Goal: Entertainment & Leisure: Consume media (video, audio)

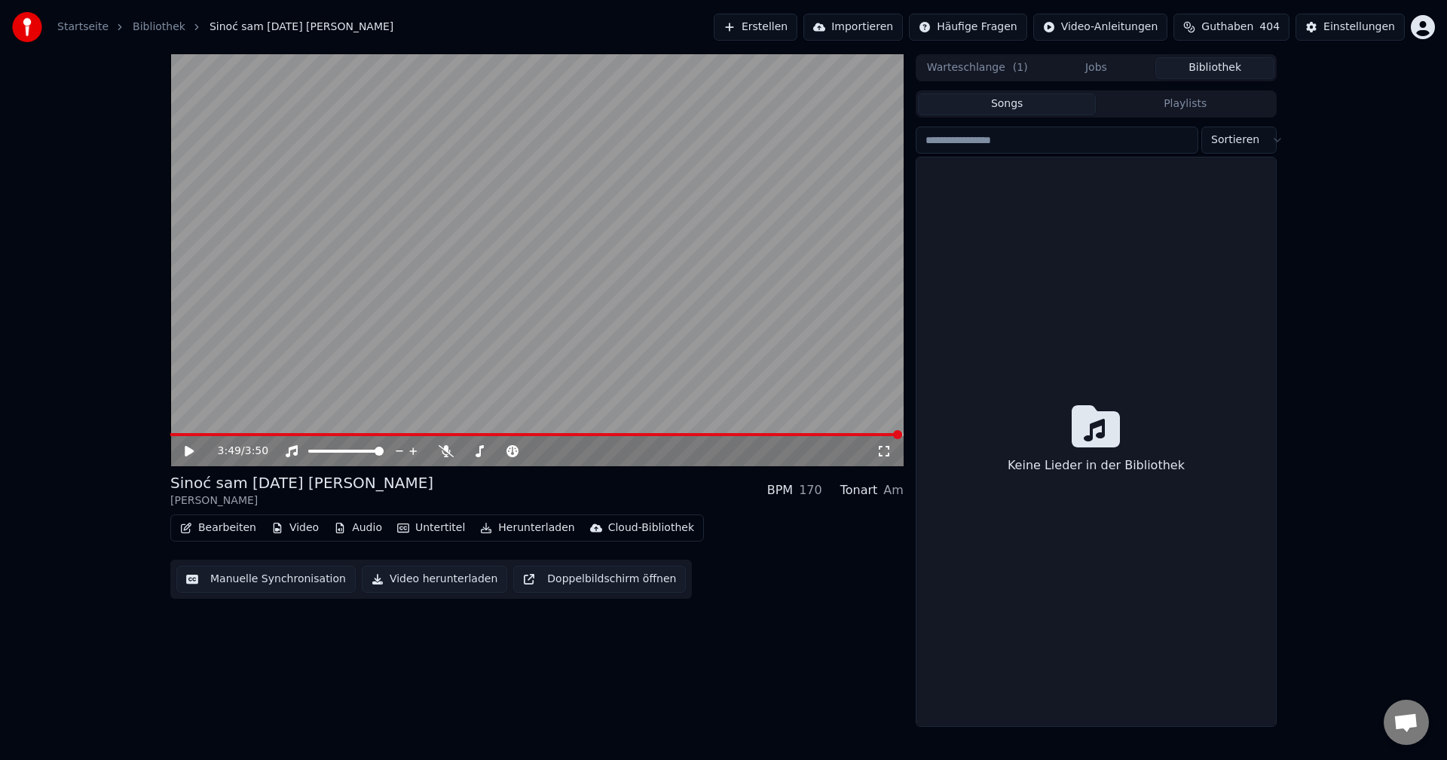
click at [1231, 62] on button "Bibliothek" at bounding box center [1214, 68] width 119 height 22
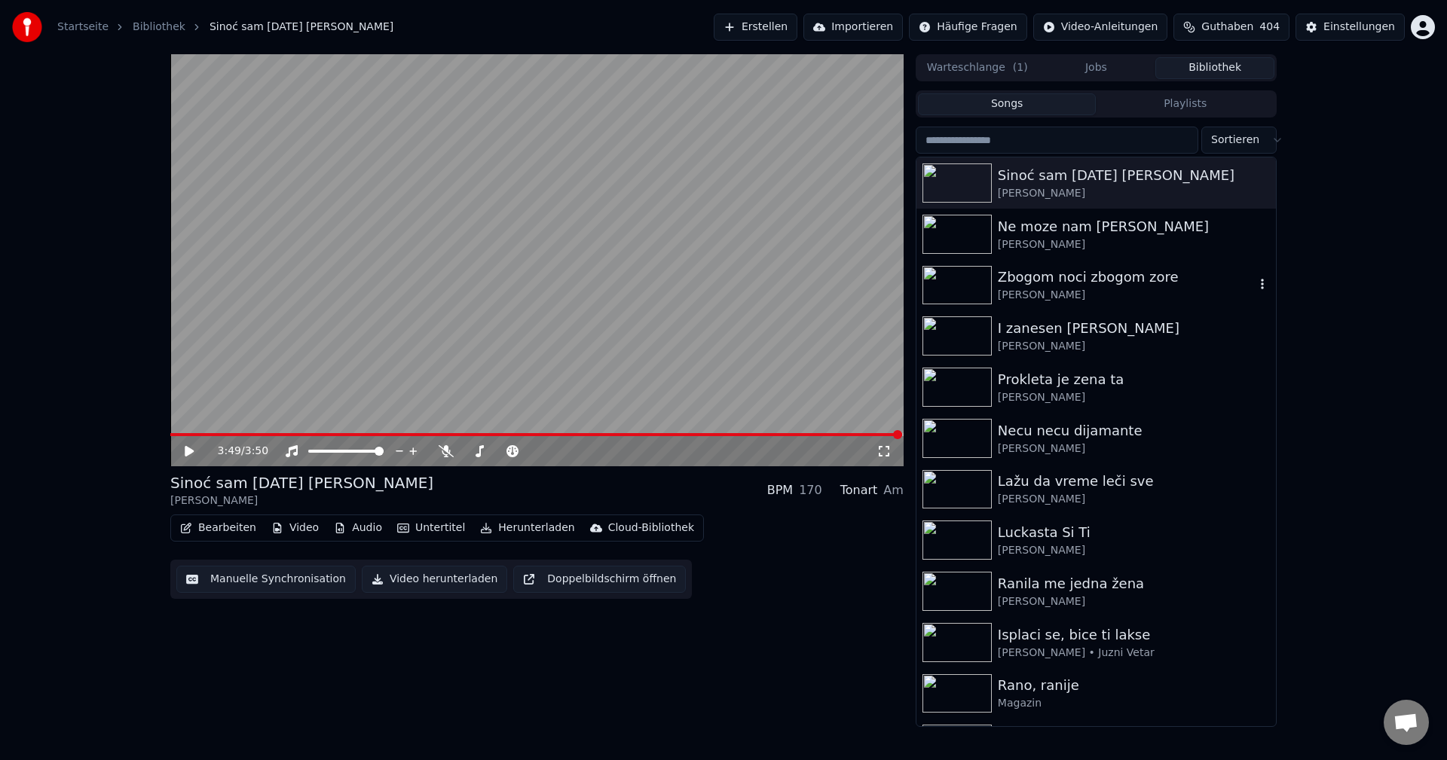
click at [962, 279] on img at bounding box center [956, 285] width 69 height 39
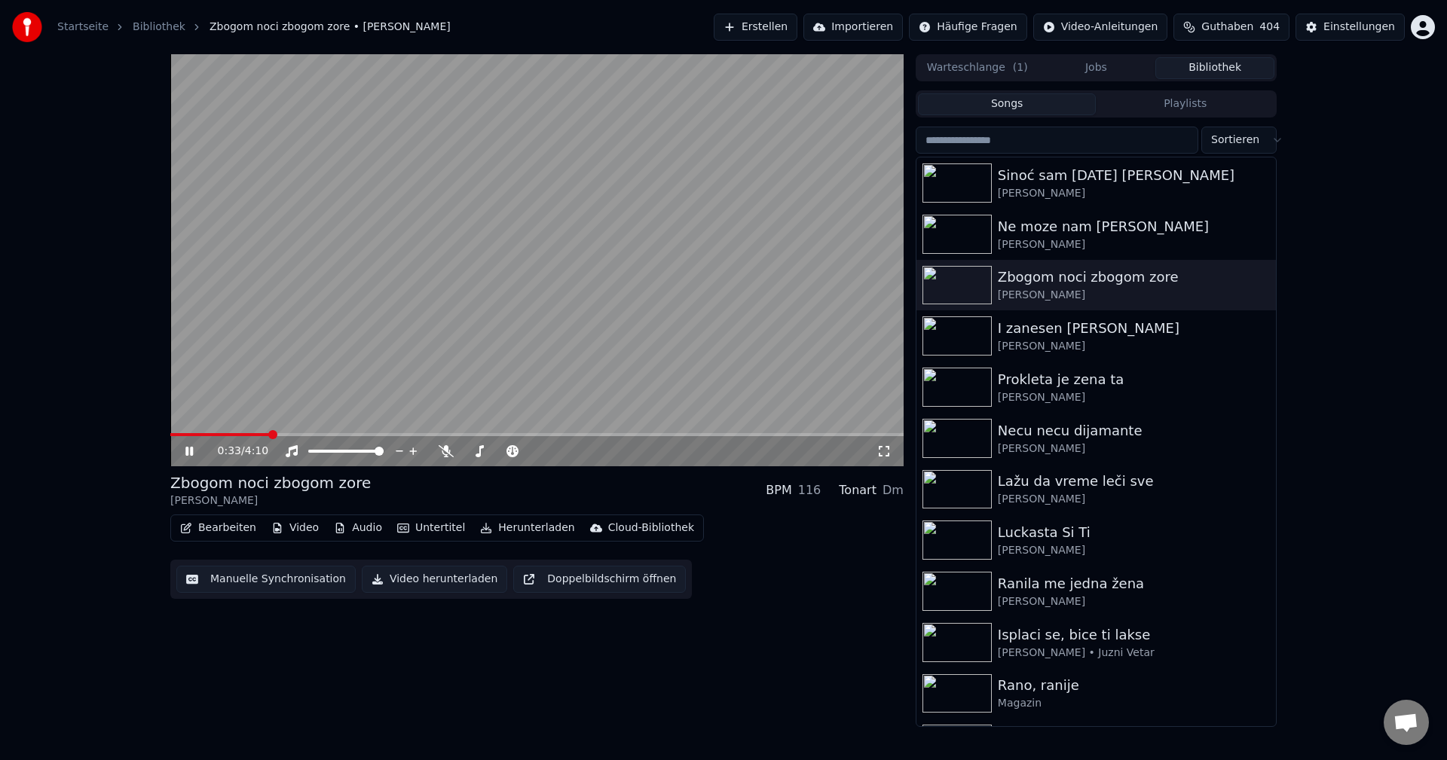
click at [211, 436] on span at bounding box center [219, 434] width 99 height 3
click at [237, 436] on span at bounding box center [536, 434] width 733 height 3
click at [225, 435] on span at bounding box center [204, 434] width 69 height 3
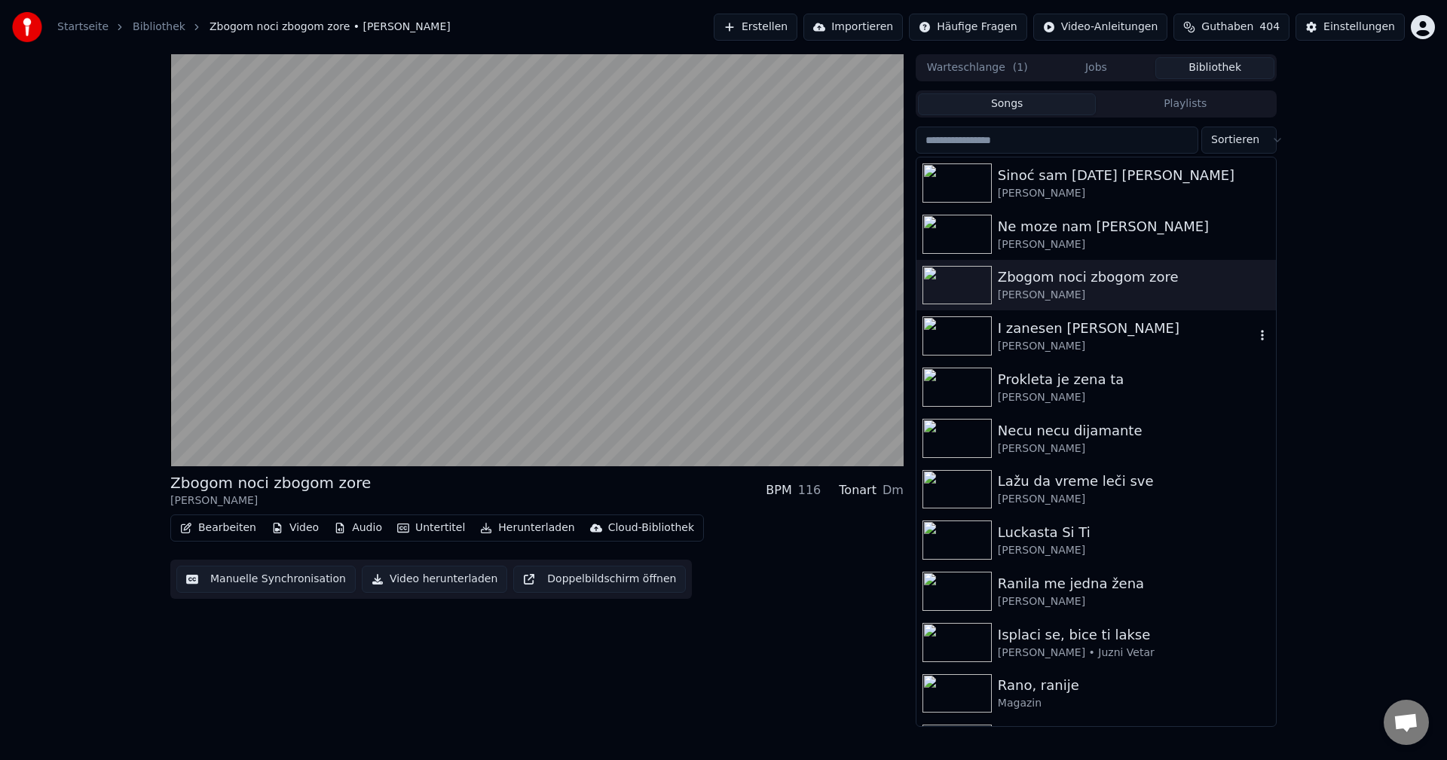
click at [962, 332] on img at bounding box center [956, 335] width 69 height 39
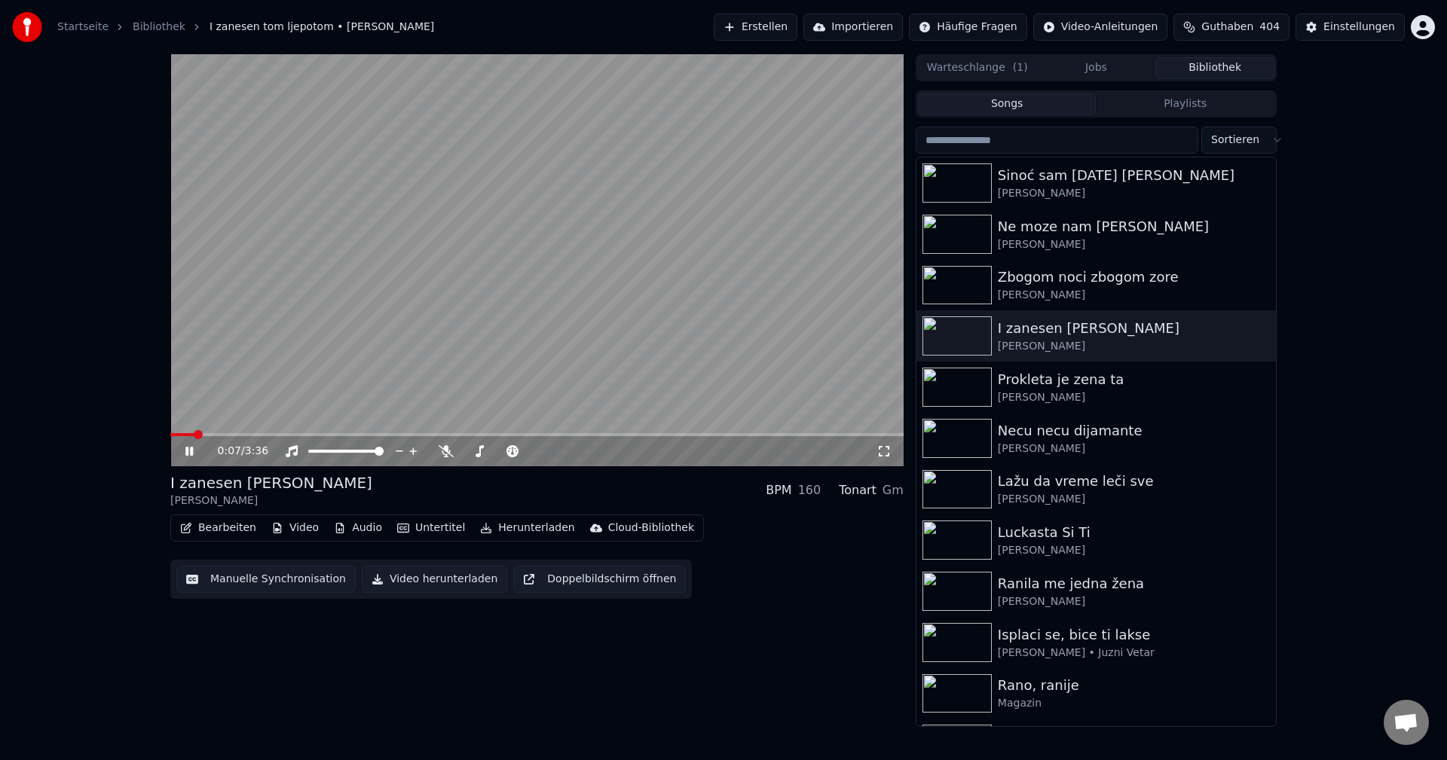
click at [193, 436] on span at bounding box center [182, 434] width 24 height 3
click at [224, 436] on span at bounding box center [536, 434] width 733 height 3
click at [211, 434] on span at bounding box center [190, 434] width 41 height 3
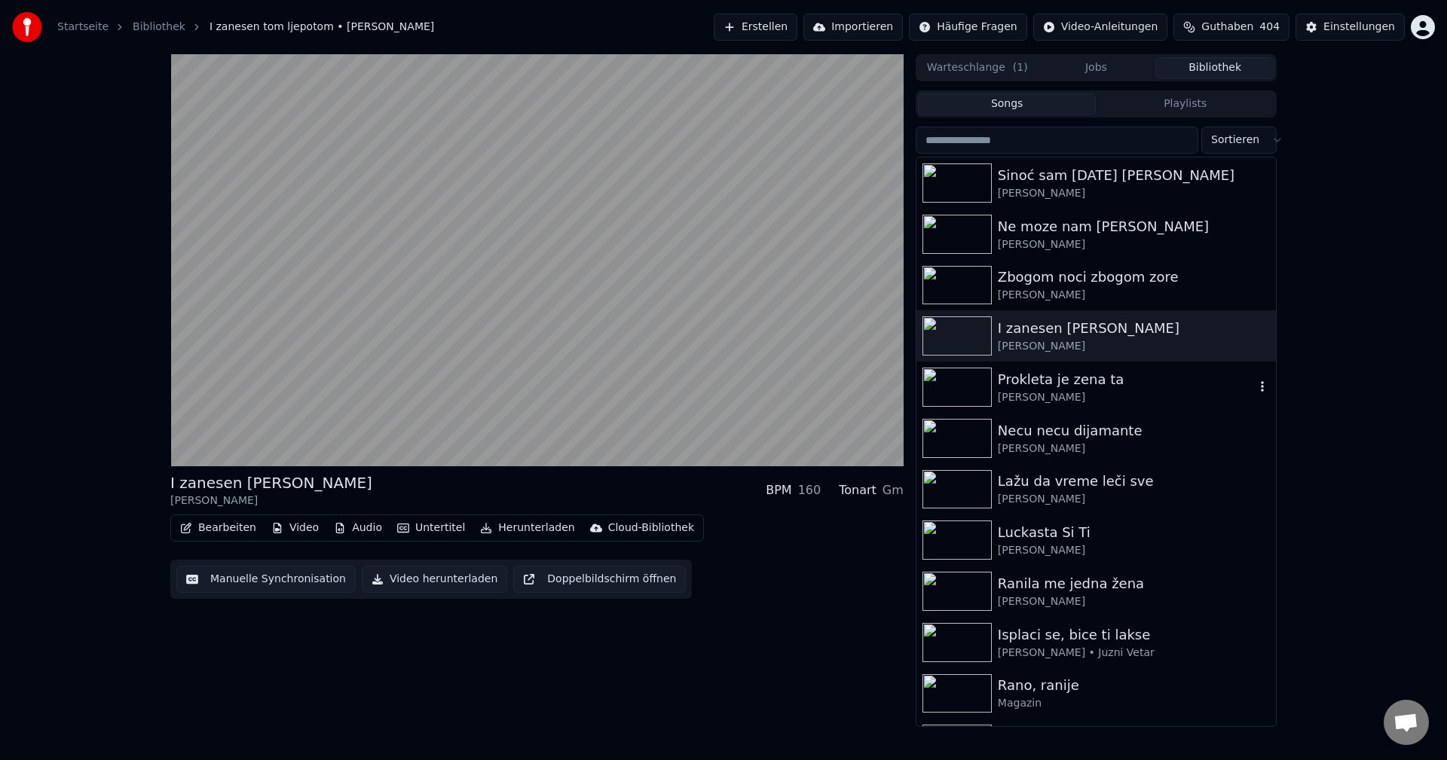
click at [972, 382] on img at bounding box center [956, 387] width 69 height 39
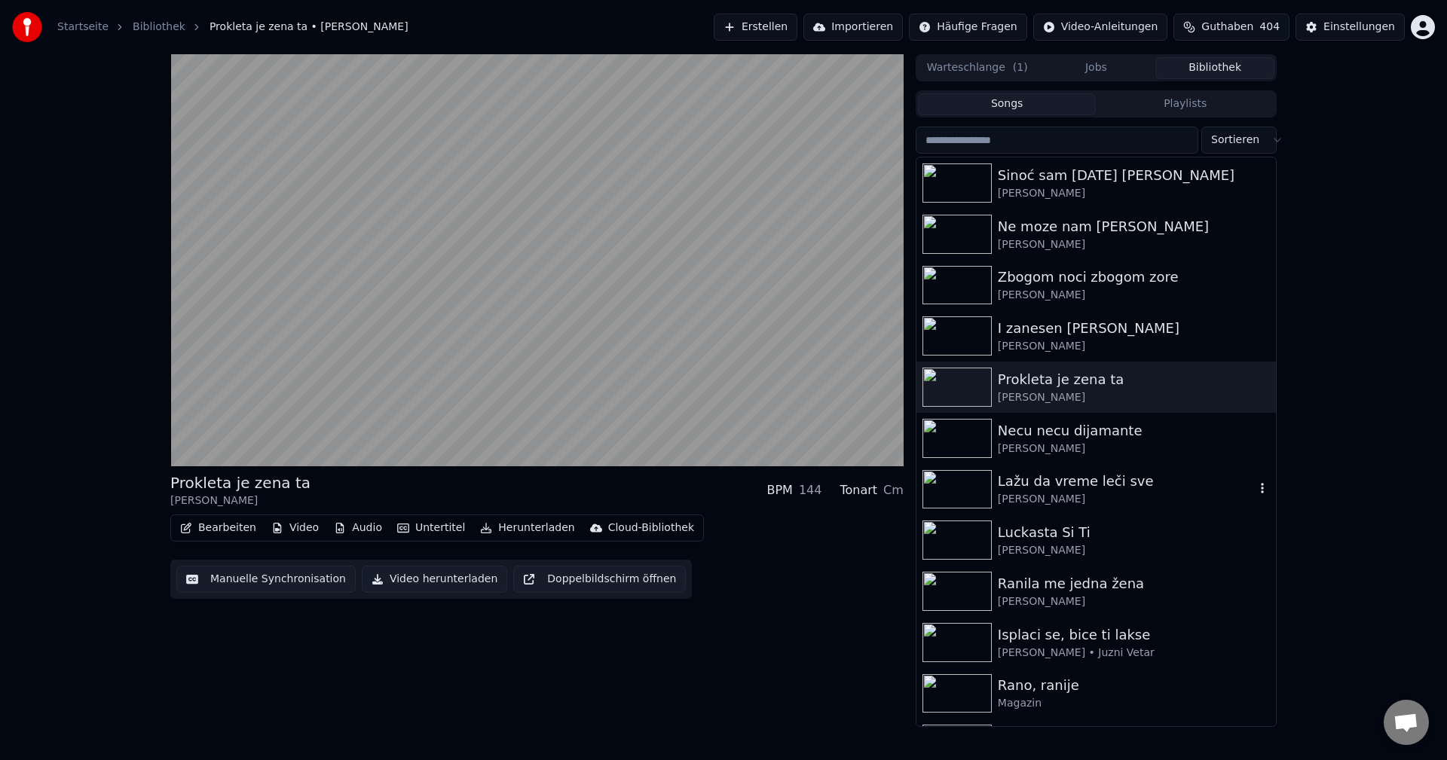
click at [959, 493] on img at bounding box center [956, 489] width 69 height 39
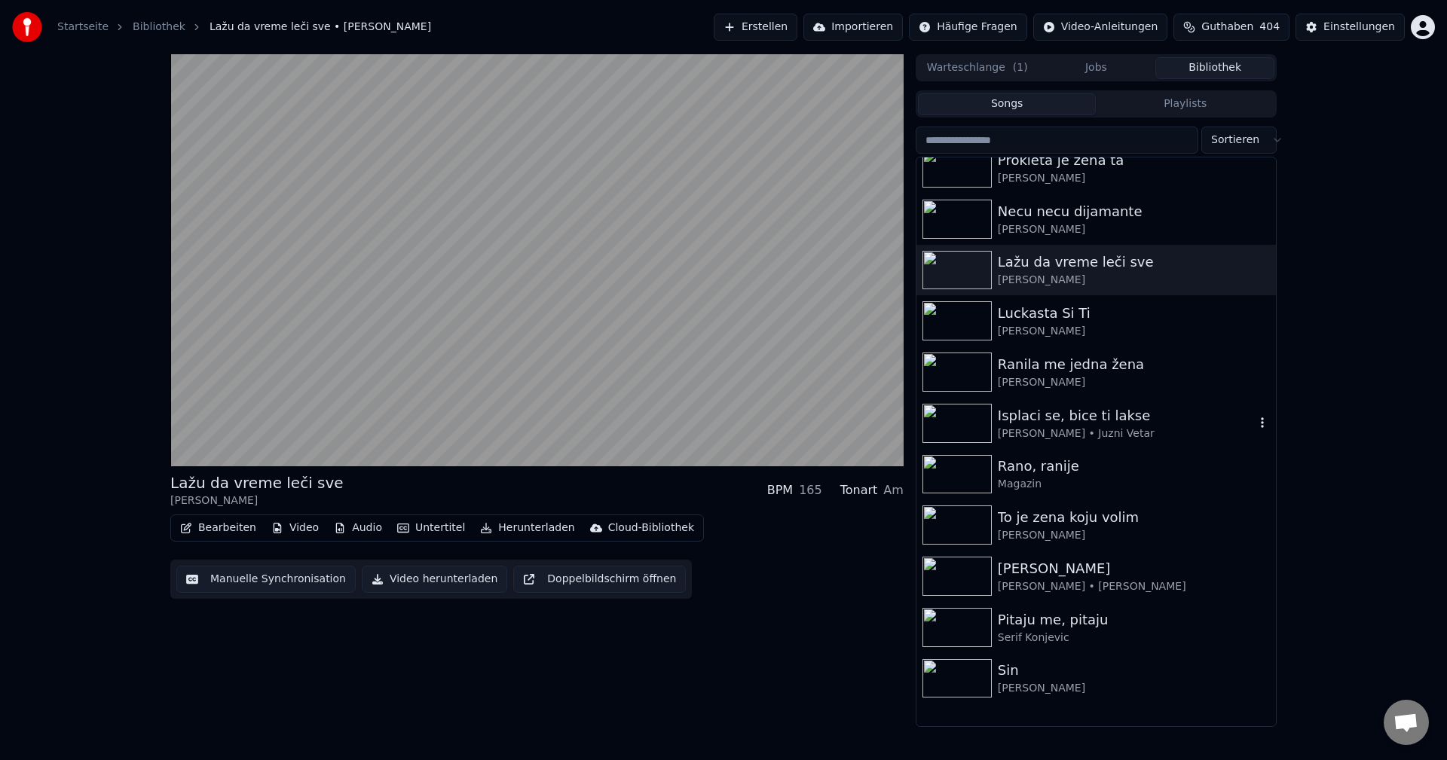
scroll to position [226, 0]
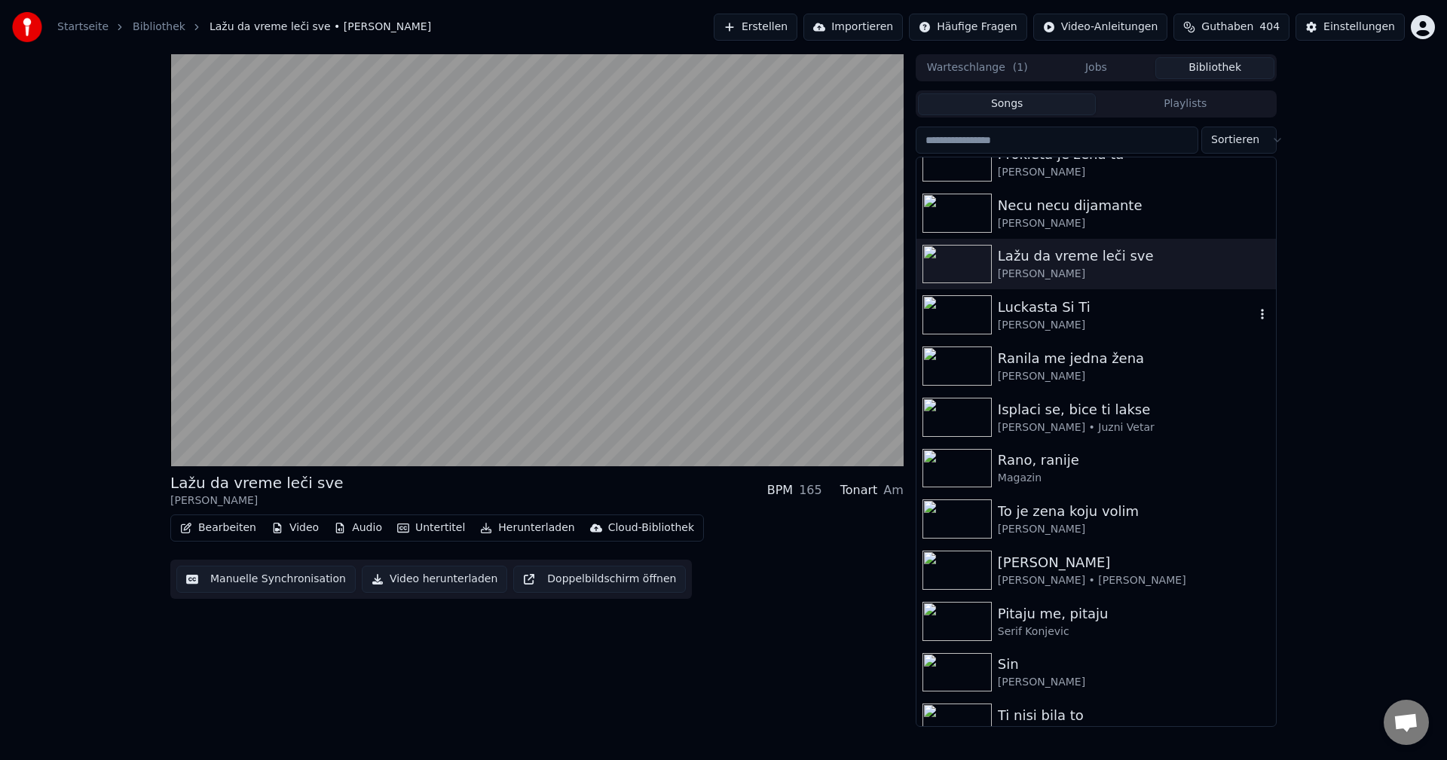
click at [959, 315] on img at bounding box center [956, 314] width 69 height 39
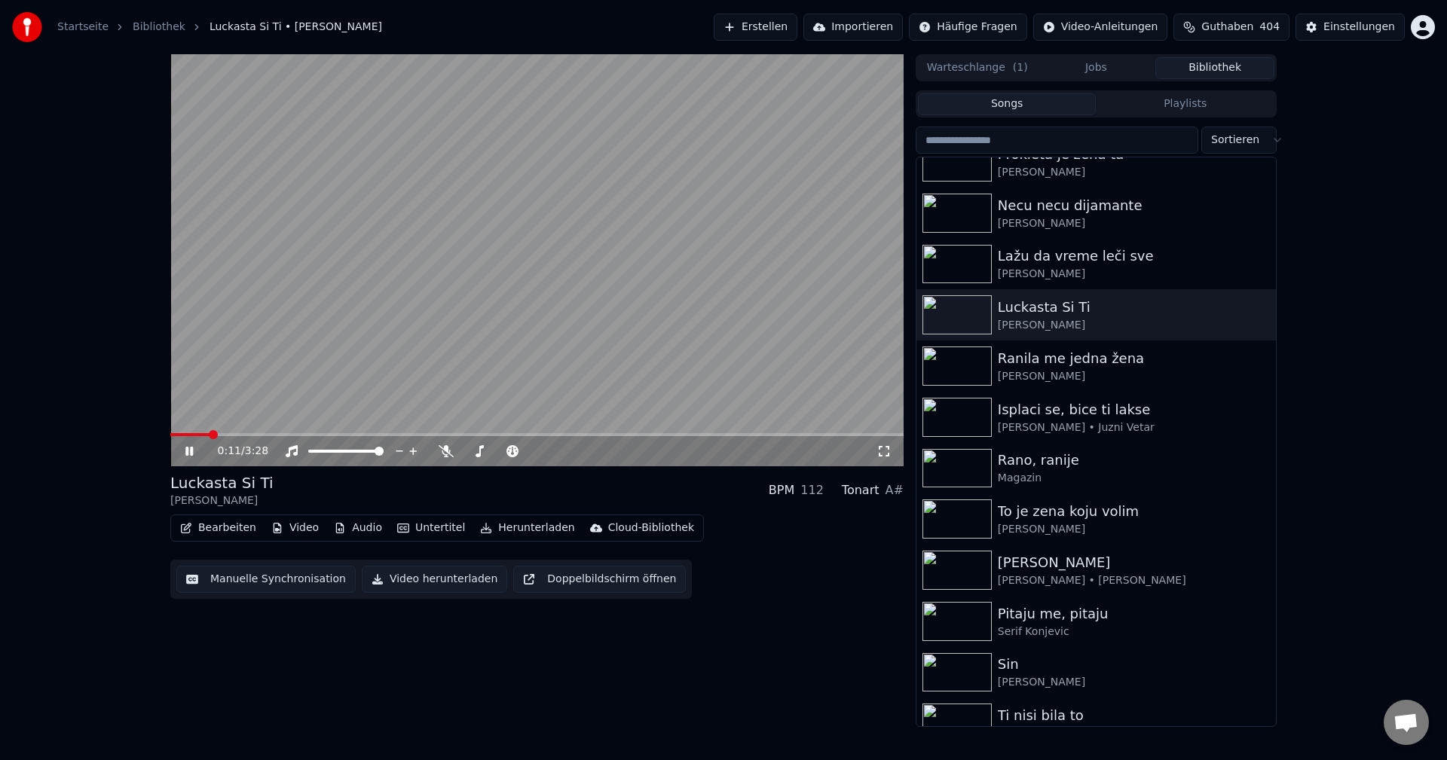
click at [248, 437] on div "0:11 / 3:28" at bounding box center [536, 451] width 733 height 30
click at [248, 434] on span at bounding box center [536, 434] width 733 height 3
click at [186, 435] on span at bounding box center [337, 434] width 335 height 3
click at [210, 435] on span at bounding box center [536, 434] width 733 height 3
click at [234, 434] on span at bounding box center [536, 434] width 733 height 3
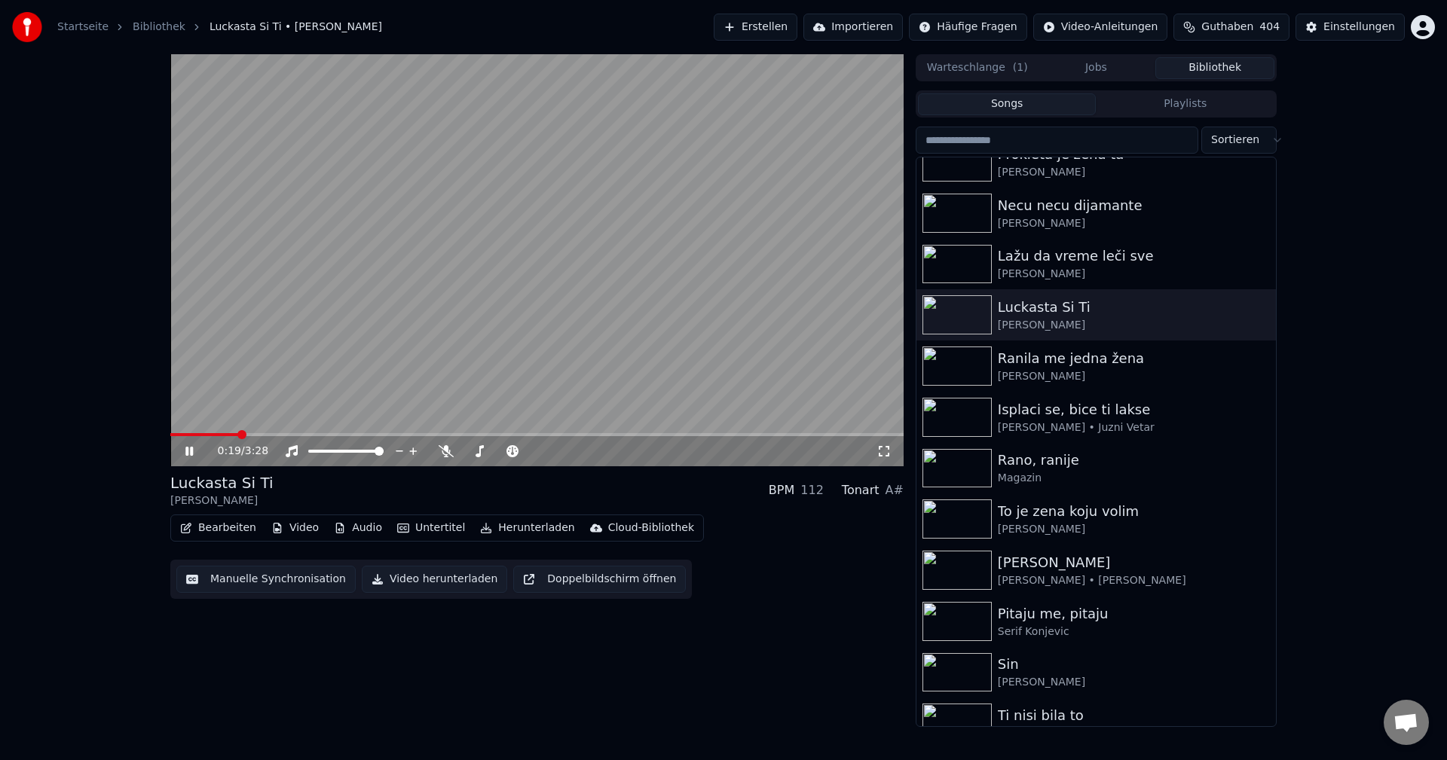
click at [264, 434] on span at bounding box center [536, 434] width 733 height 3
click at [252, 435] on span at bounding box center [210, 434] width 81 height 3
click at [462, 433] on span at bounding box center [536, 434] width 733 height 3
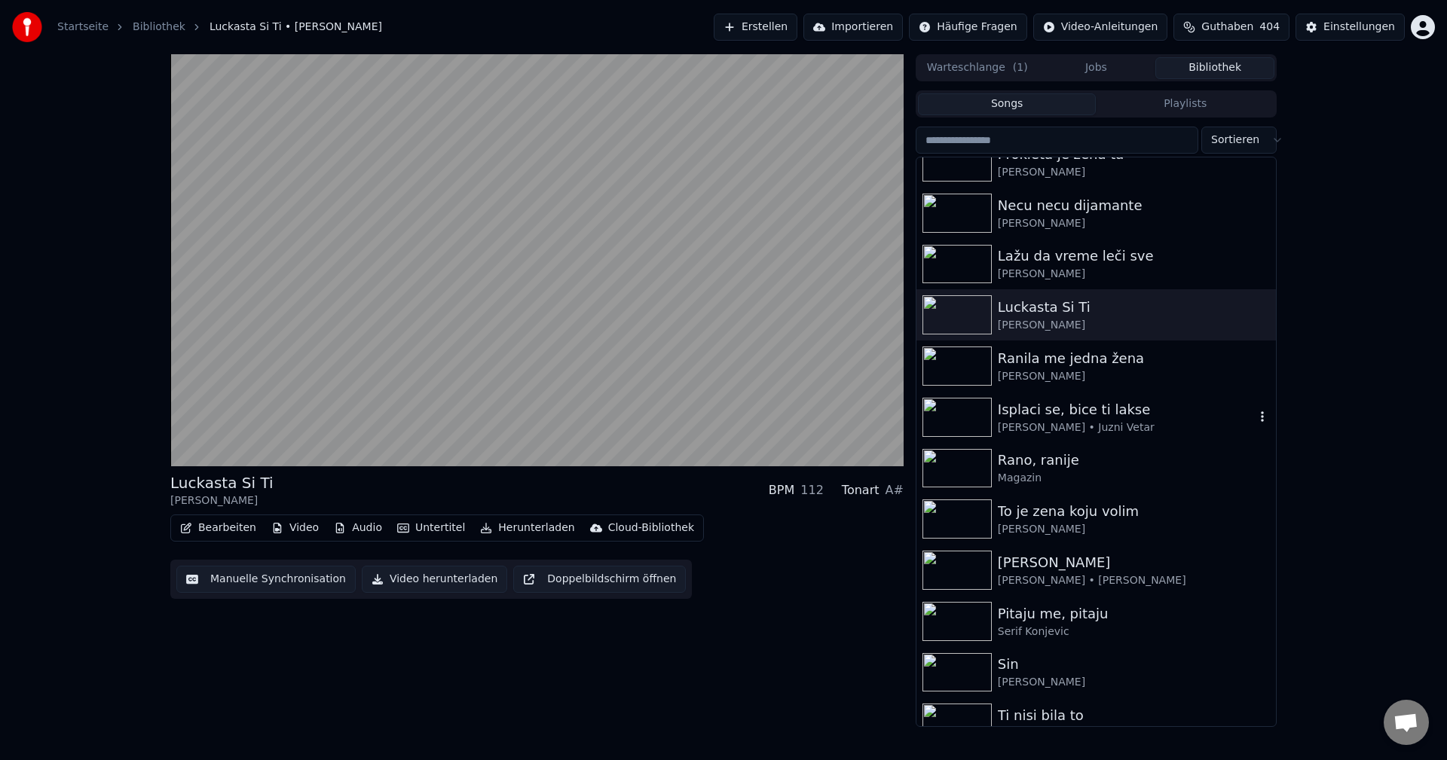
click at [965, 416] on img at bounding box center [956, 417] width 69 height 39
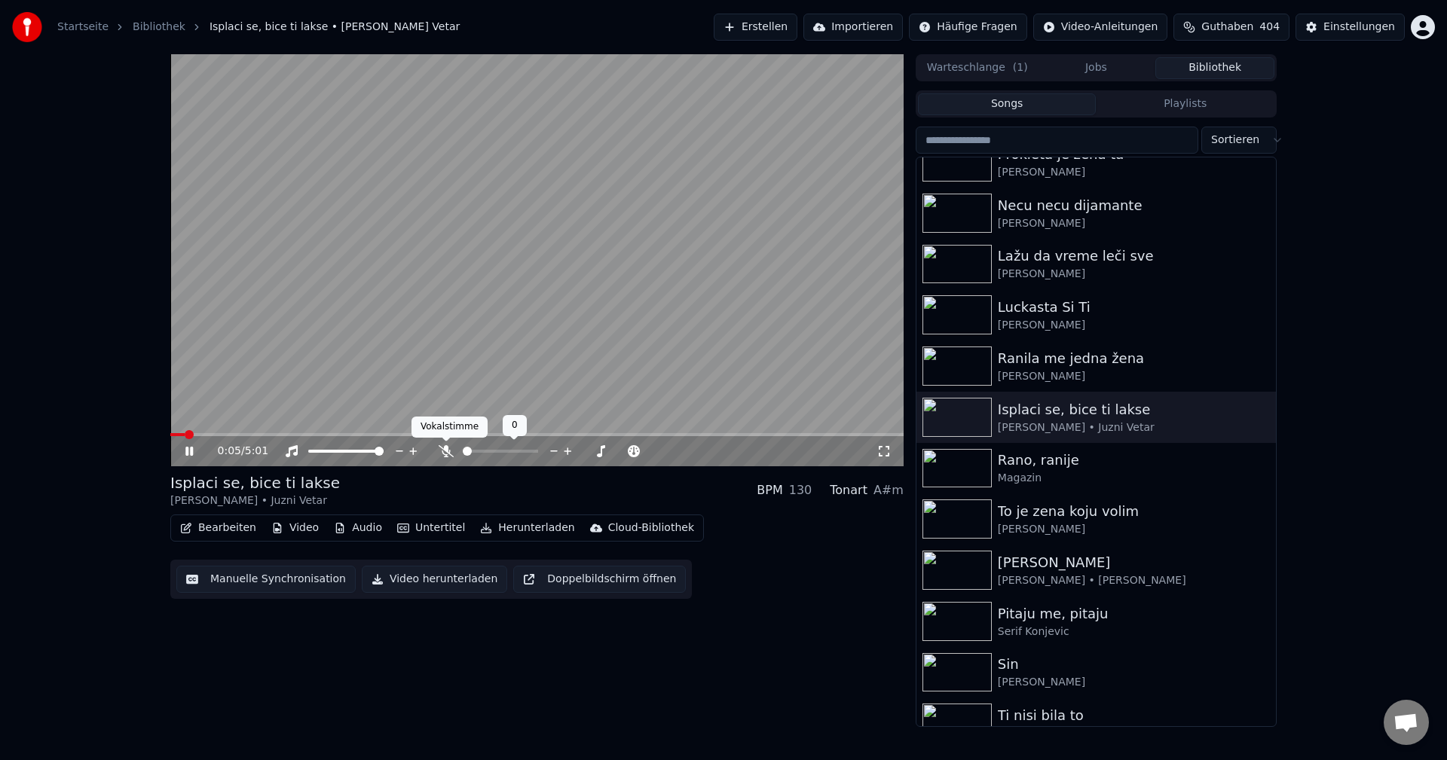
click at [447, 454] on icon at bounding box center [446, 451] width 15 height 12
click at [179, 434] on span at bounding box center [313, 434] width 287 height 3
click at [209, 435] on span at bounding box center [536, 434] width 733 height 3
click at [236, 435] on span at bounding box center [536, 434] width 733 height 3
click at [181, 435] on span at bounding box center [256, 434] width 173 height 3
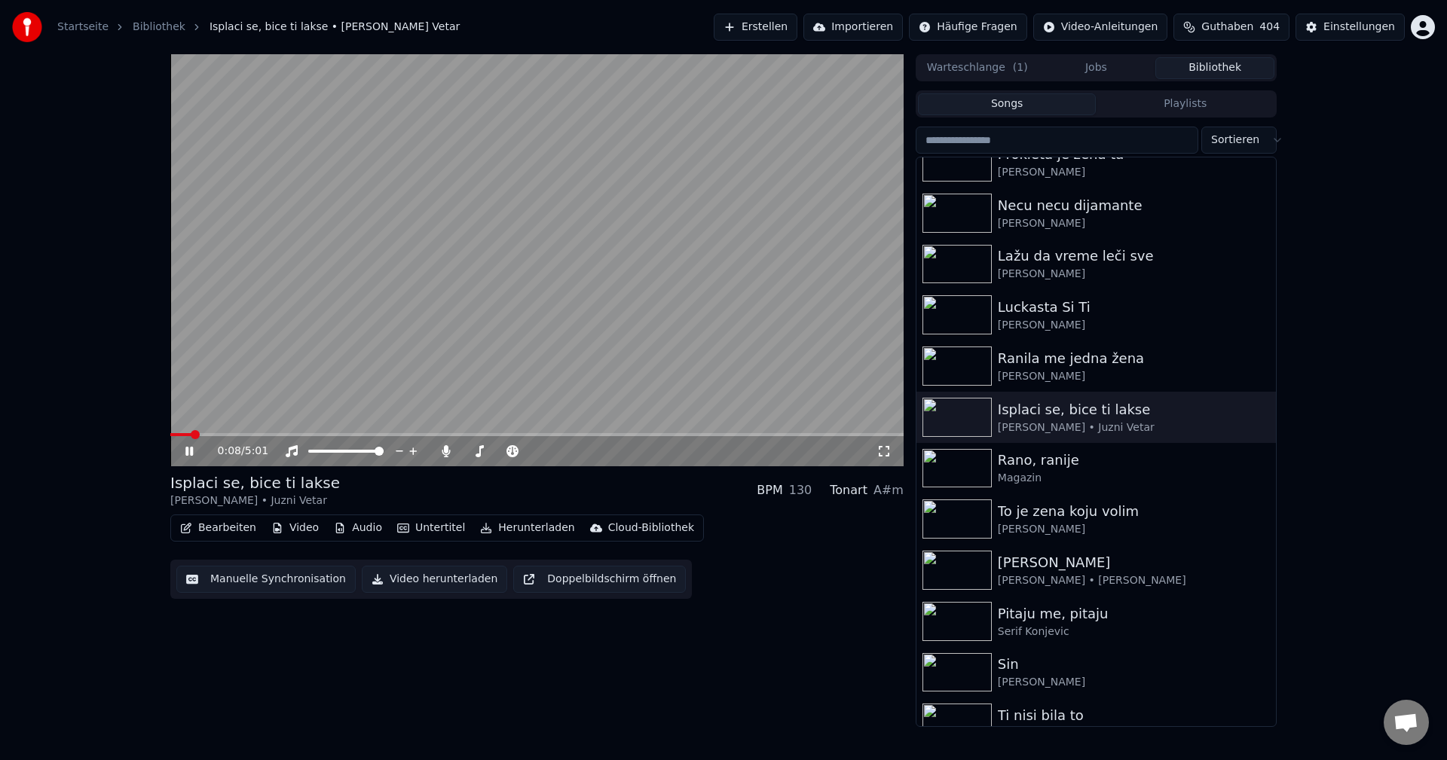
click at [231, 433] on video at bounding box center [536, 260] width 733 height 412
click at [231, 435] on span at bounding box center [536, 434] width 733 height 3
drag, startPoint x: 313, startPoint y: 405, endPoint x: 332, endPoint y: 405, distance: 18.8
click at [316, 405] on video at bounding box center [536, 260] width 733 height 412
drag, startPoint x: 445, startPoint y: 452, endPoint x: 434, endPoint y: 452, distance: 11.3
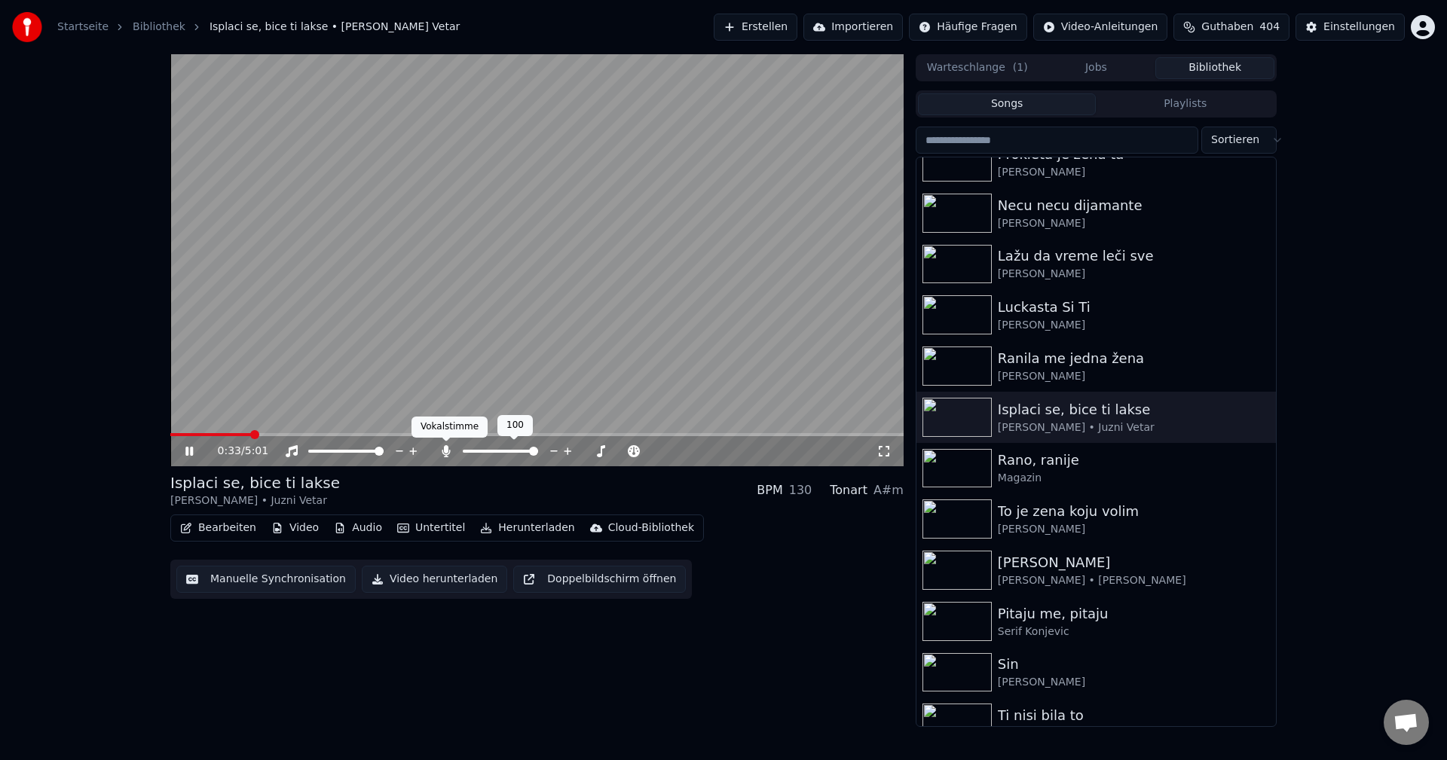
click at [444, 452] on icon at bounding box center [446, 451] width 8 height 12
click at [233, 435] on span at bounding box center [201, 434] width 63 height 3
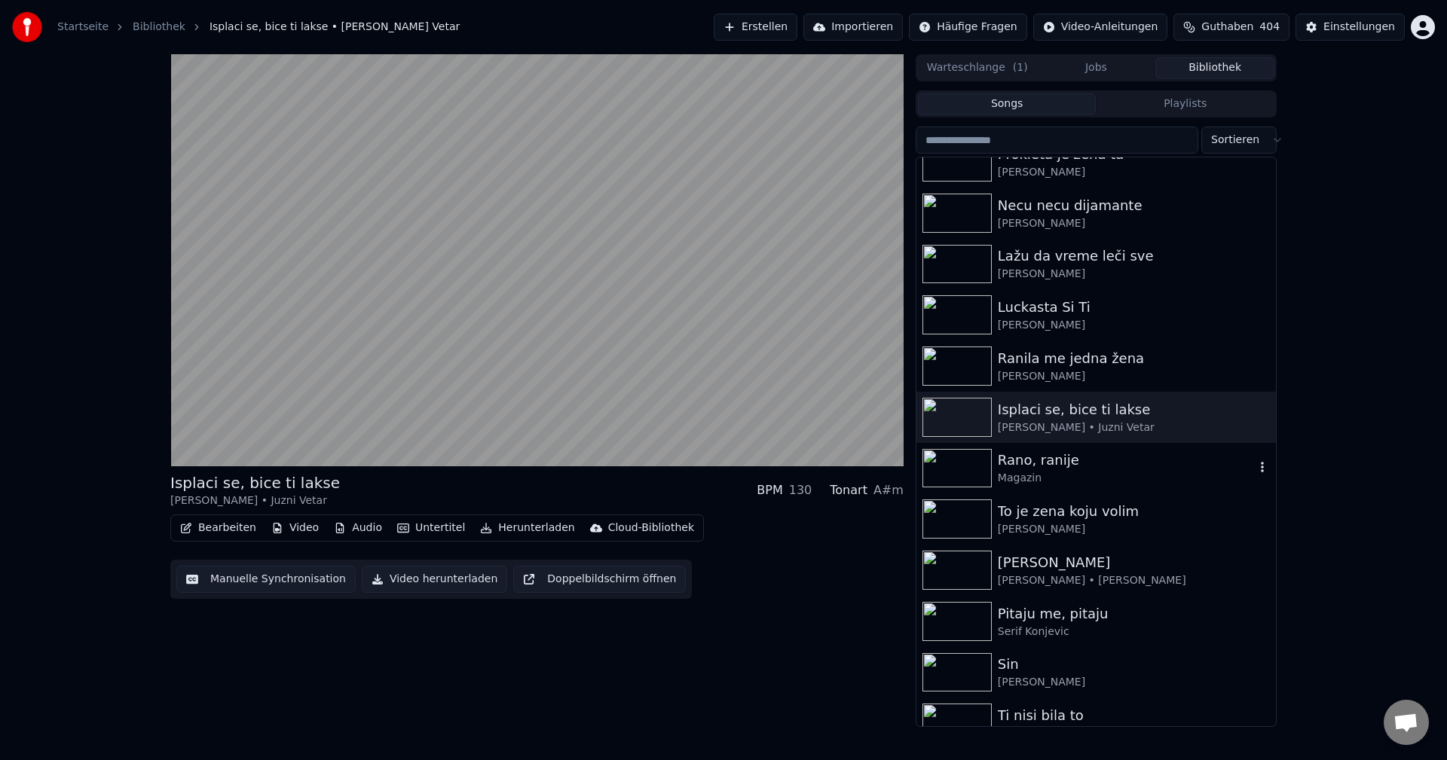
click at [971, 469] on img at bounding box center [956, 468] width 69 height 39
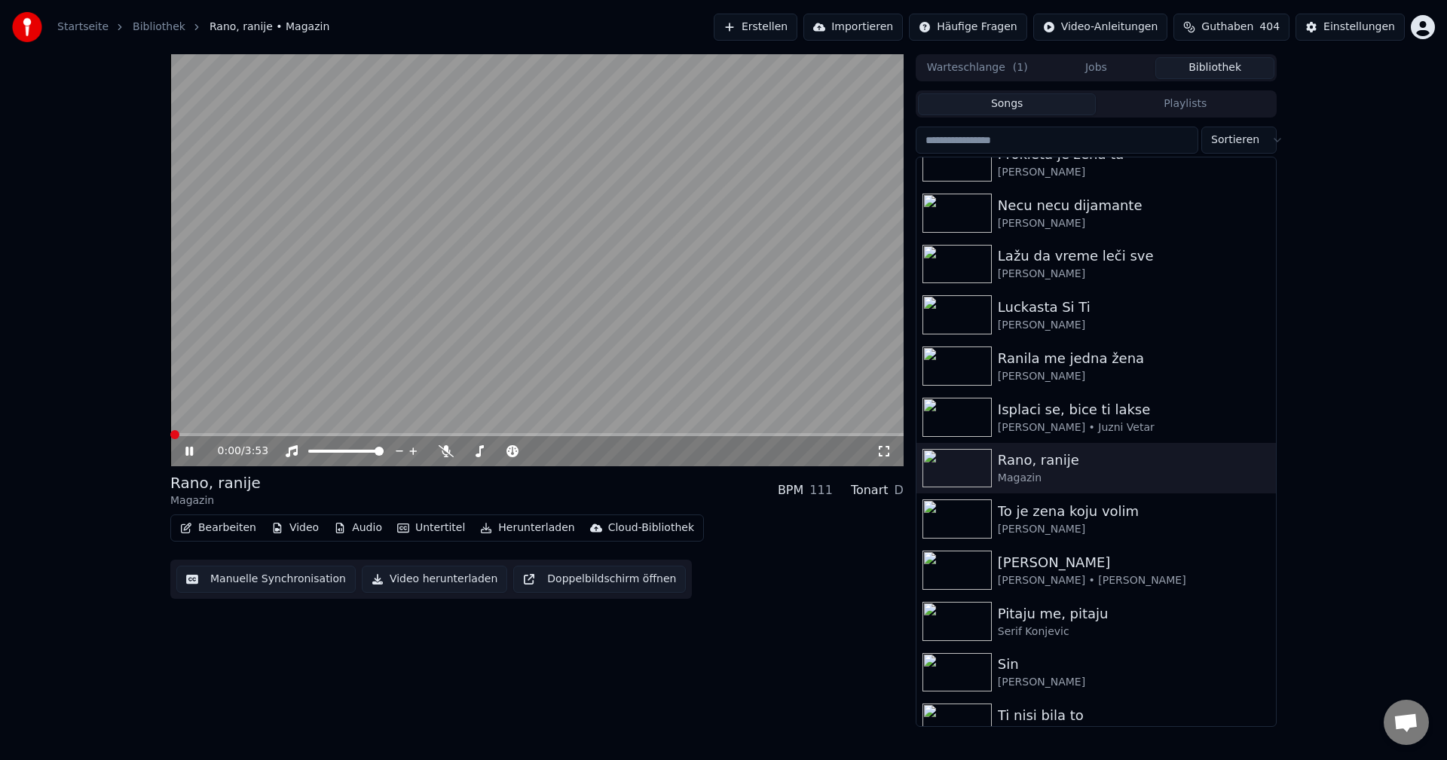
click at [170, 439] on span at bounding box center [174, 434] width 9 height 9
click at [450, 454] on icon at bounding box center [446, 451] width 15 height 12
click at [170, 435] on span at bounding box center [174, 434] width 9 height 9
click at [170, 436] on span at bounding box center [170, 434] width 0 height 3
click at [172, 436] on span at bounding box center [181, 434] width 23 height 3
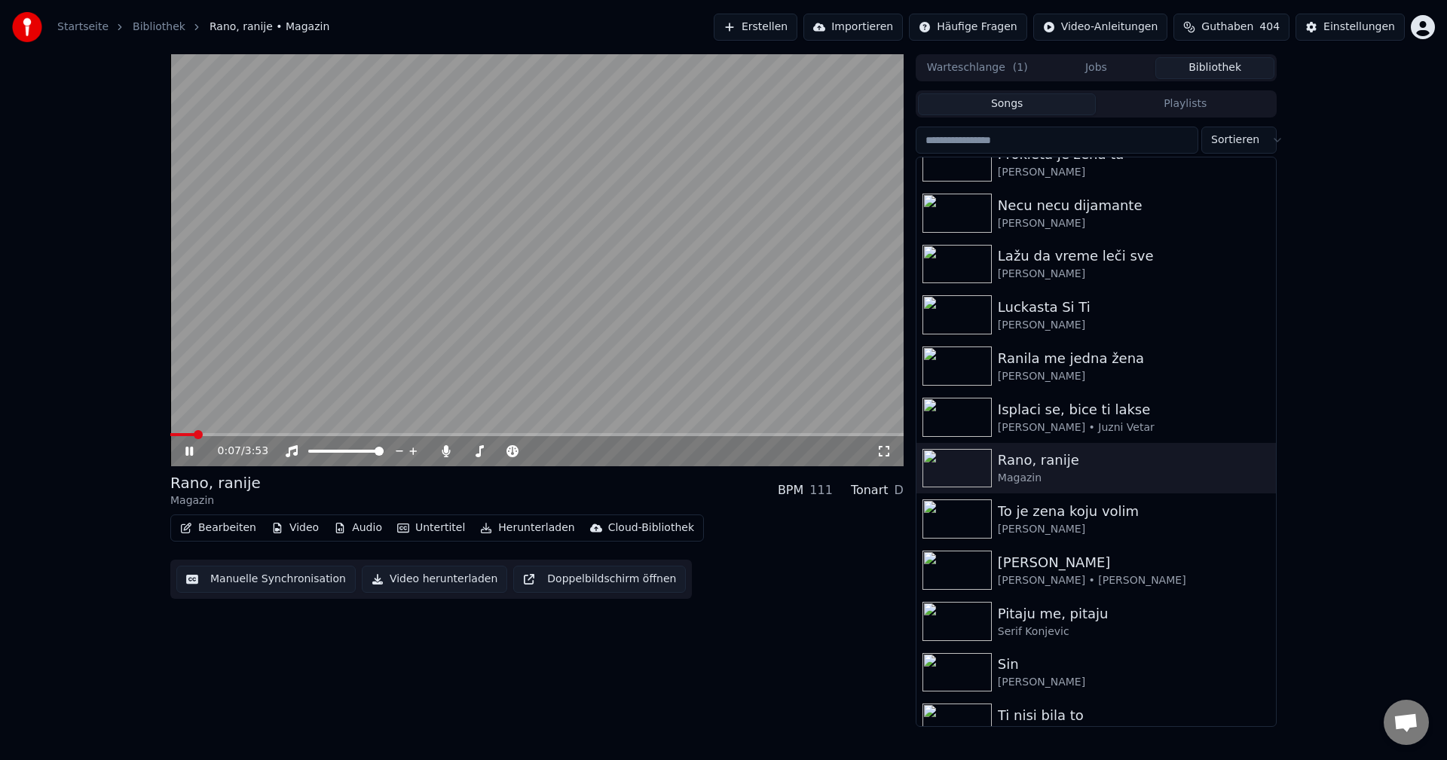
click at [172, 436] on span at bounding box center [182, 434] width 24 height 3
click at [171, 436] on span at bounding box center [319, 434] width 298 height 3
click at [170, 436] on span at bounding box center [170, 434] width 0 height 3
click at [171, 436] on span at bounding box center [175, 434] width 11 height 3
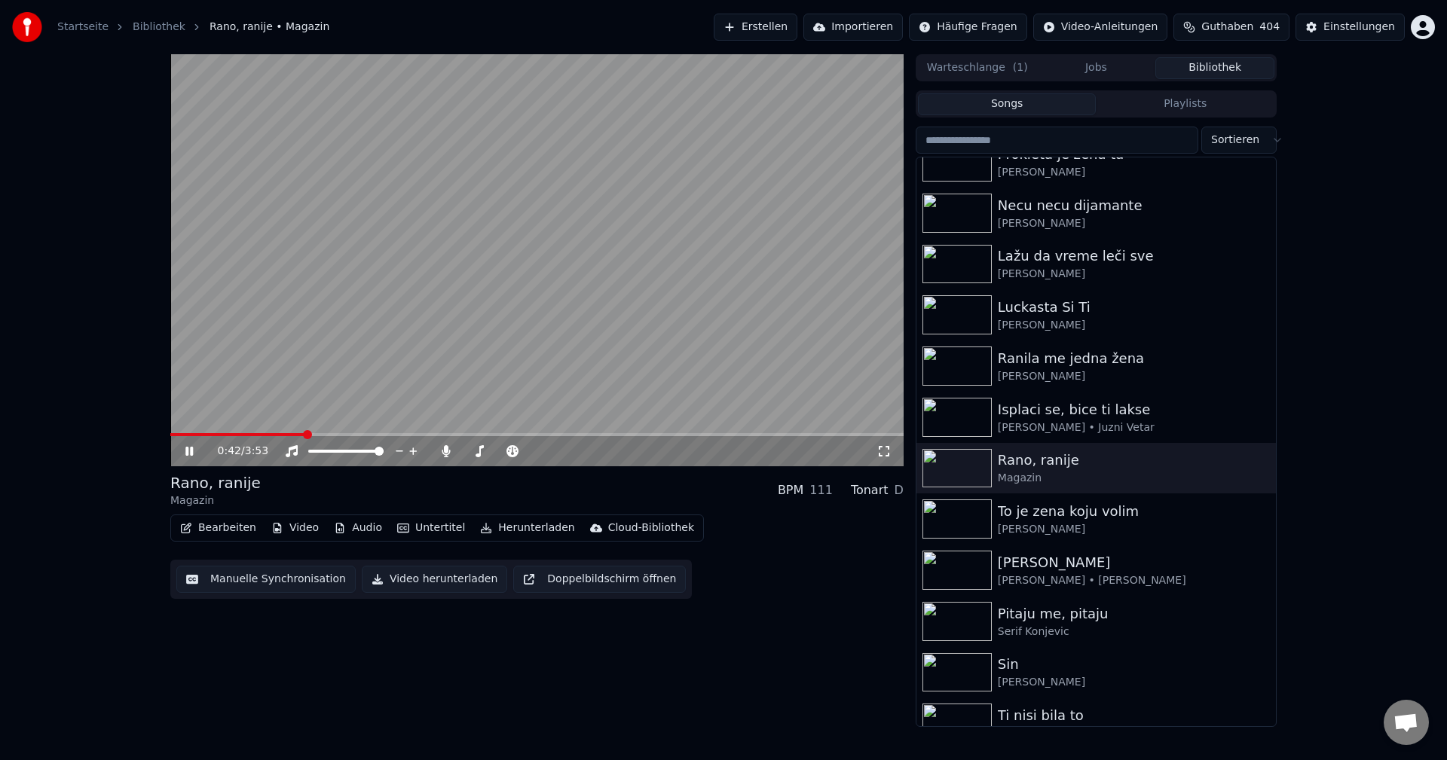
click at [171, 436] on span at bounding box center [237, 434] width 134 height 3
click at [171, 436] on span at bounding box center [181, 434] width 23 height 3
click at [171, 436] on span at bounding box center [393, 434] width 447 height 3
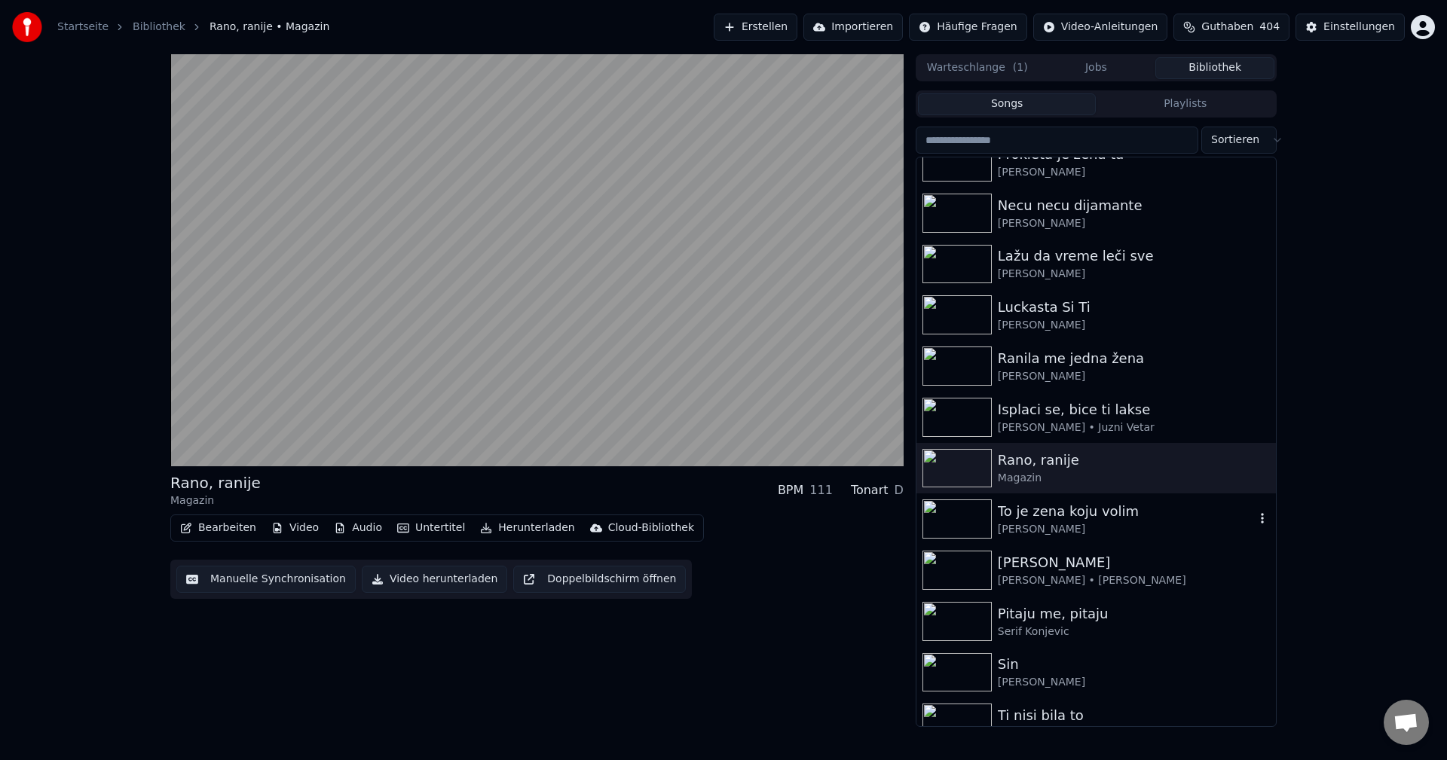
click at [965, 512] on img at bounding box center [956, 519] width 69 height 39
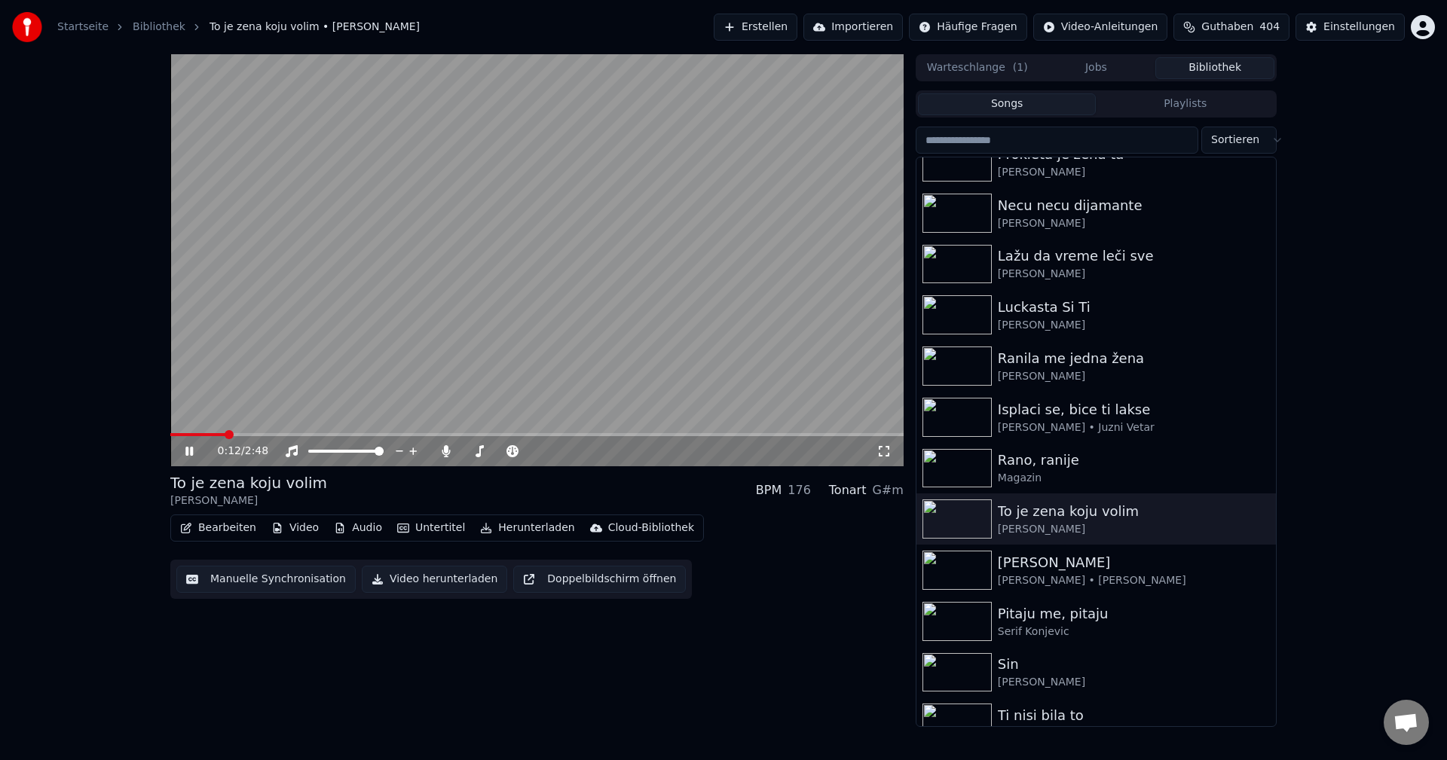
click at [255, 436] on span at bounding box center [536, 434] width 733 height 3
click at [196, 433] on span at bounding box center [183, 434] width 26 height 3
click at [228, 433] on span at bounding box center [536, 434] width 733 height 3
click at [450, 454] on icon at bounding box center [446, 451] width 15 height 12
click at [258, 435] on span at bounding box center [213, 434] width 87 height 3
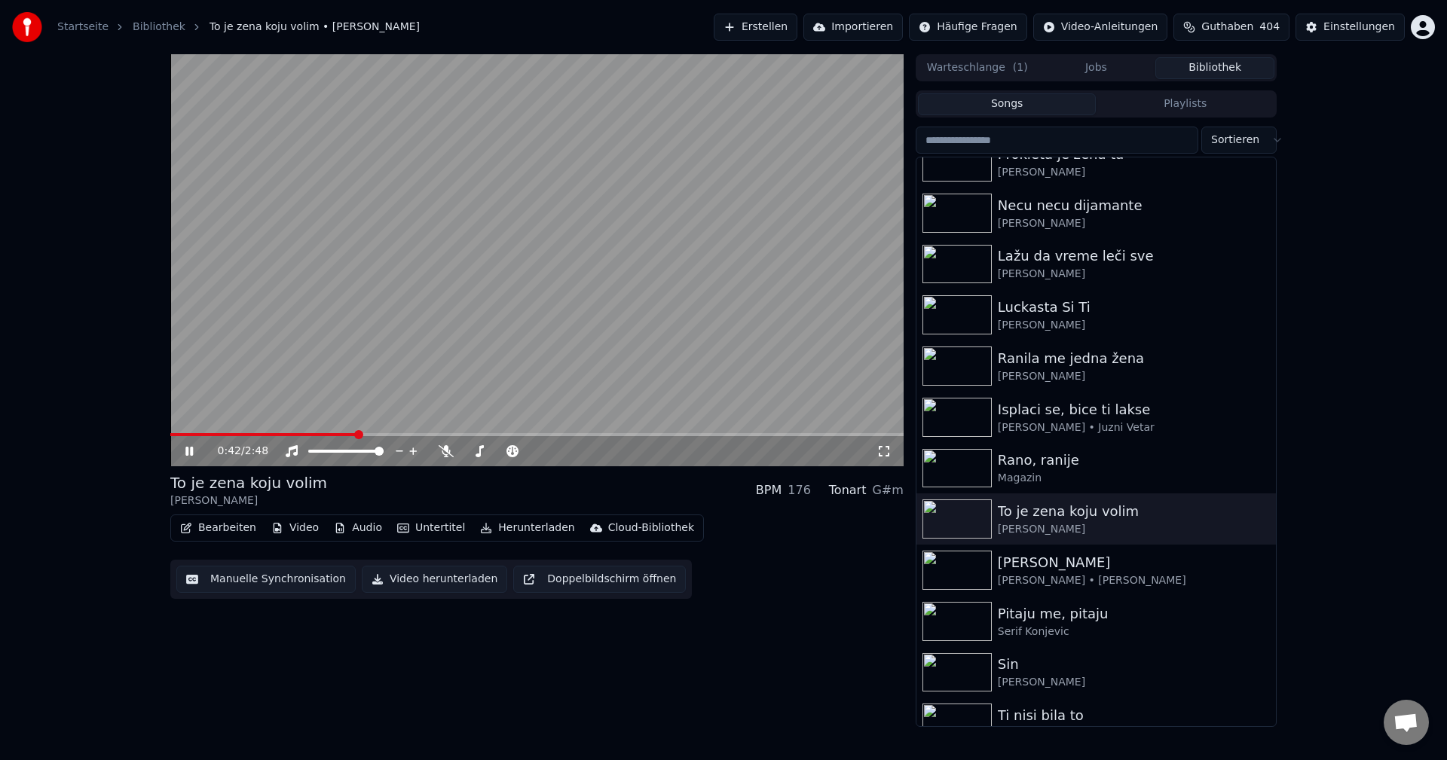
click at [281, 433] on video at bounding box center [536, 260] width 733 height 412
click at [274, 437] on div "0:42 / 2:48" at bounding box center [536, 451] width 733 height 30
click at [274, 436] on span at bounding box center [263, 434] width 187 height 3
click at [457, 402] on video at bounding box center [536, 260] width 733 height 412
click at [946, 567] on img at bounding box center [956, 570] width 69 height 39
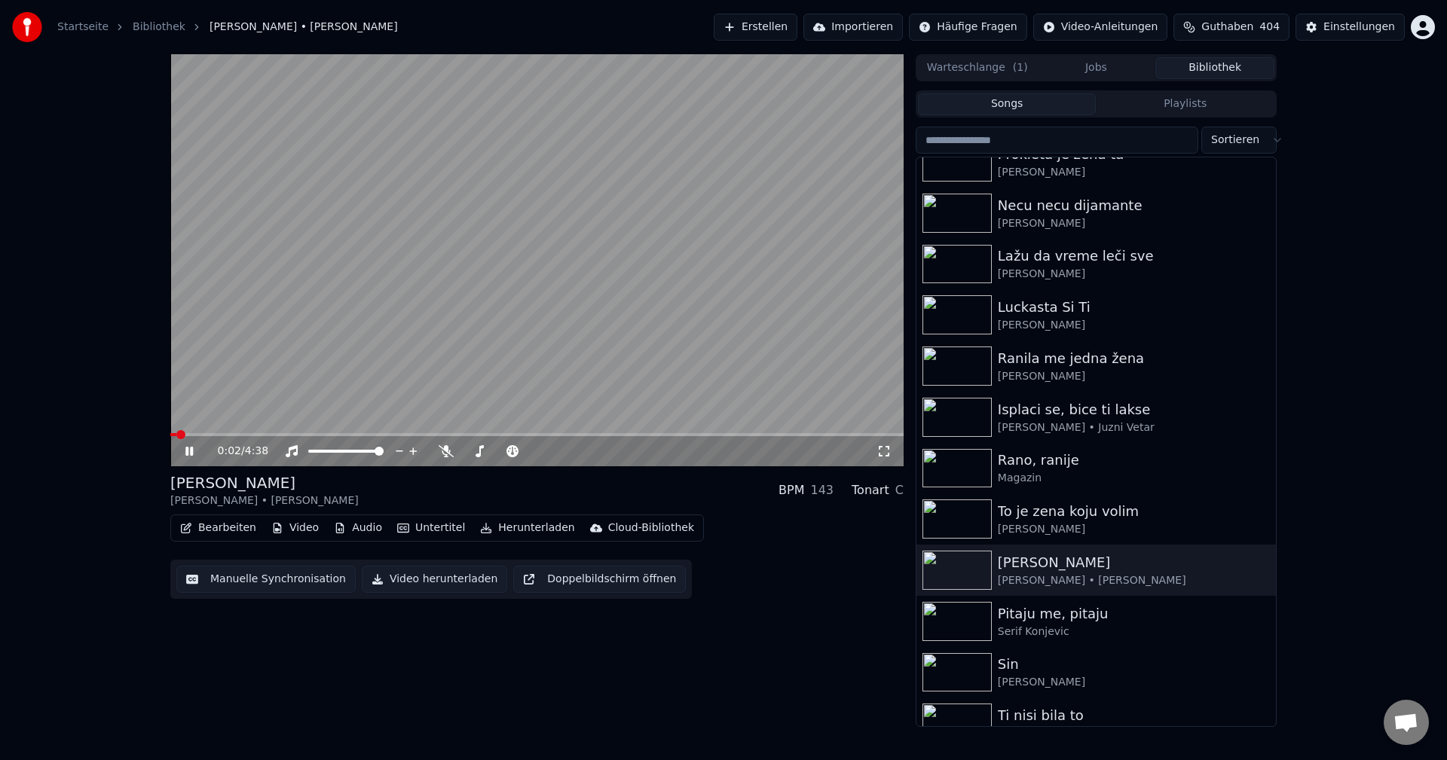
click at [213, 436] on span at bounding box center [536, 434] width 733 height 3
click at [209, 433] on span at bounding box center [194, 434] width 48 height 3
click at [197, 433] on video at bounding box center [536, 260] width 733 height 412
click at [191, 433] on video at bounding box center [536, 260] width 733 height 412
click at [194, 436] on span at bounding box center [182, 434] width 24 height 3
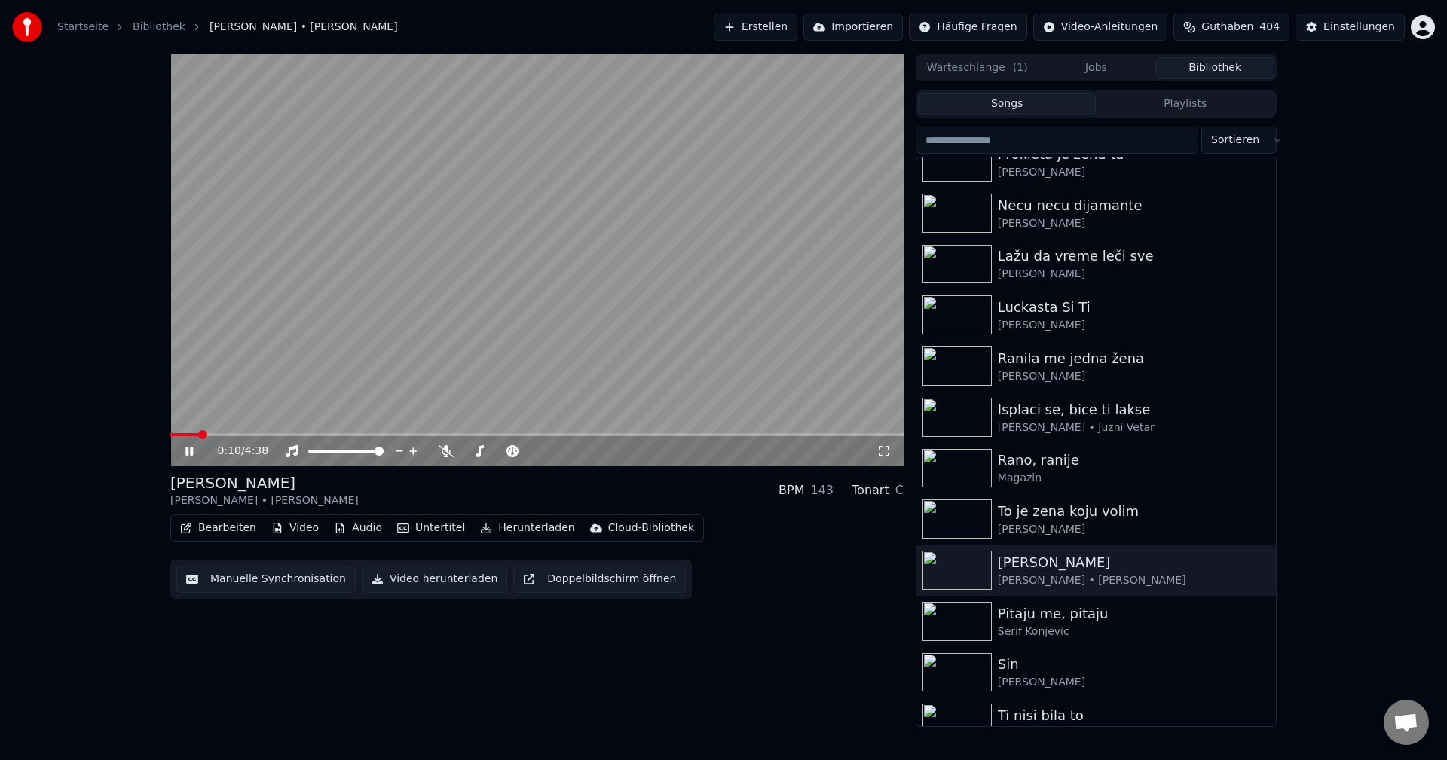
click at [180, 434] on span at bounding box center [184, 434] width 29 height 3
click at [261, 434] on span at bounding box center [216, 434] width 92 height 3
click at [950, 619] on img at bounding box center [956, 621] width 69 height 39
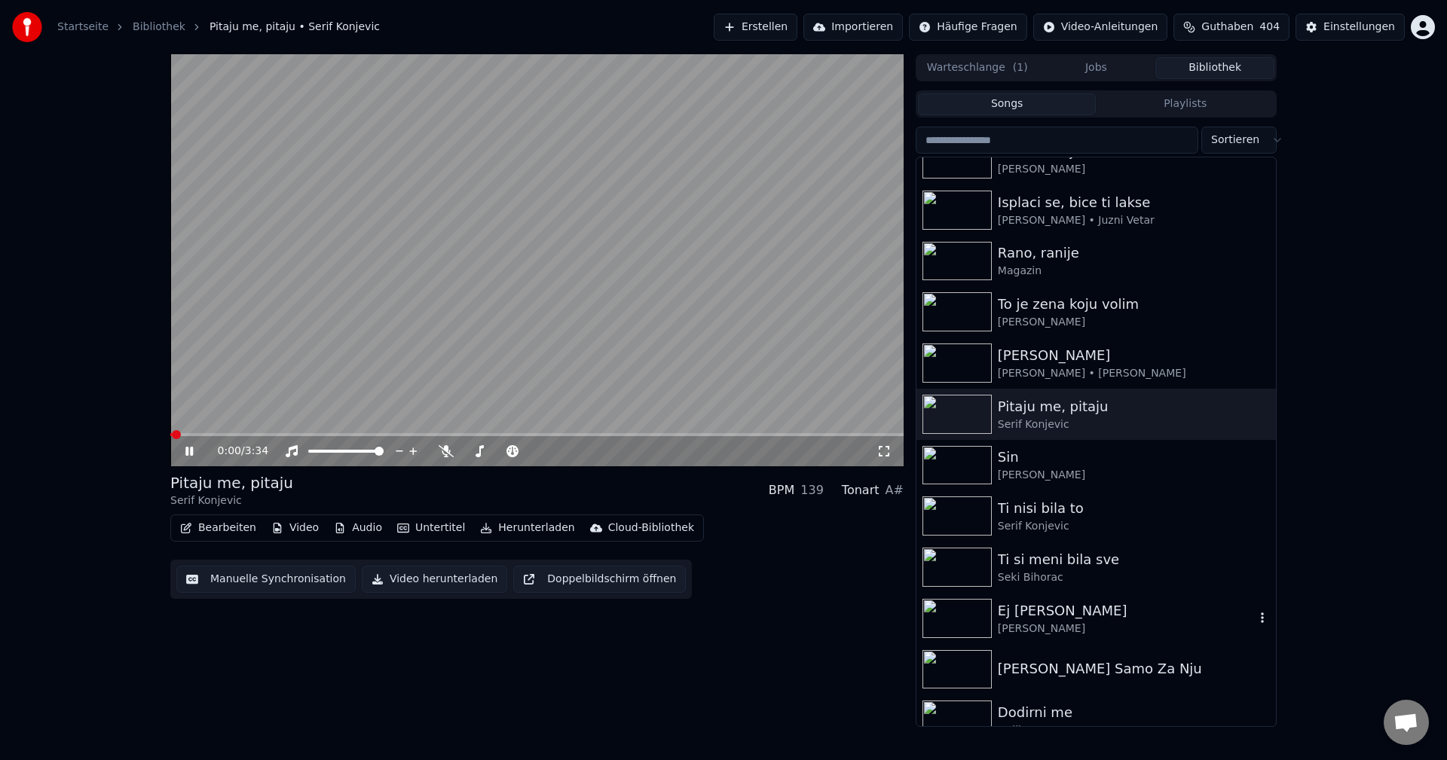
scroll to position [452, 0]
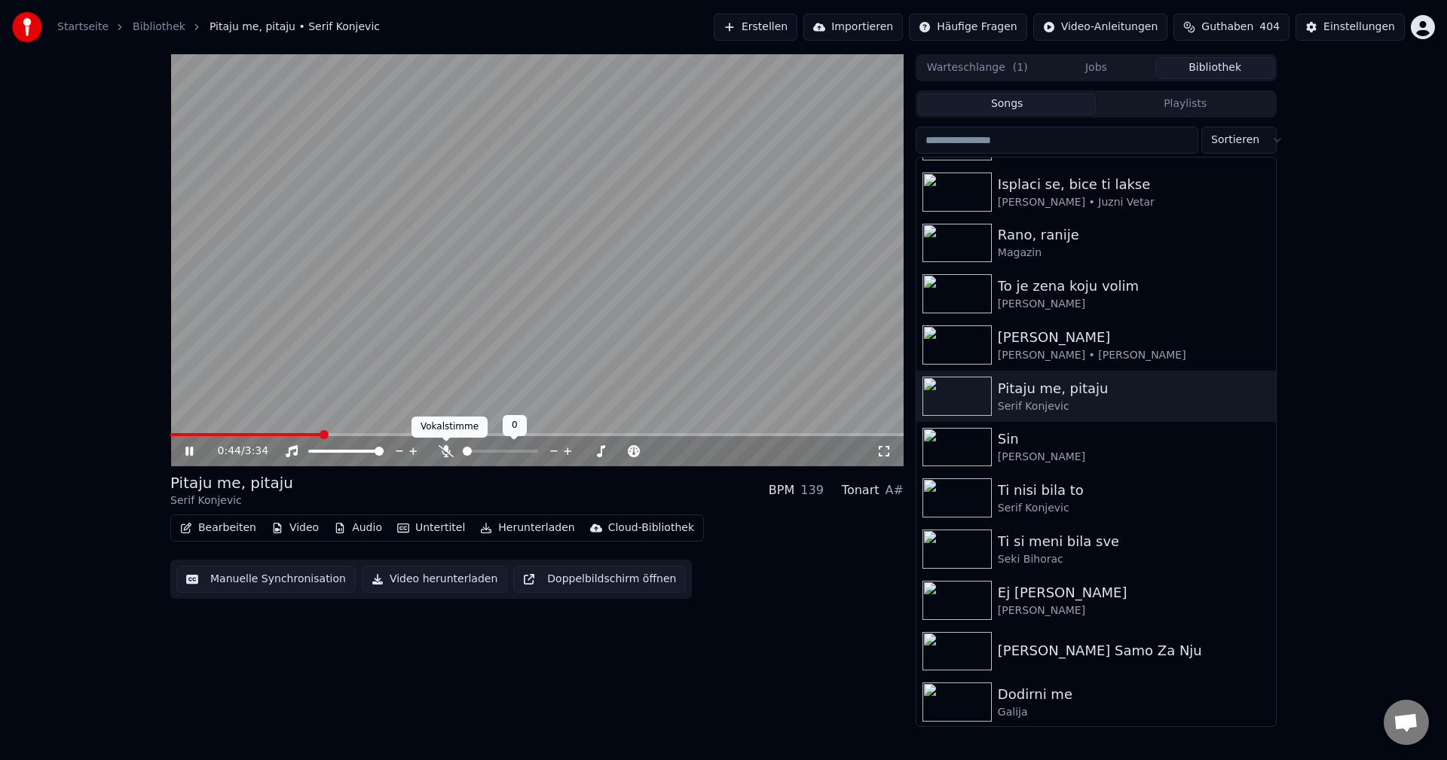
click at [443, 454] on icon at bounding box center [446, 451] width 15 height 12
click at [253, 437] on div "0:45 / 3:34" at bounding box center [536, 451] width 733 height 30
click at [252, 435] on span at bounding box center [211, 434] width 82 height 3
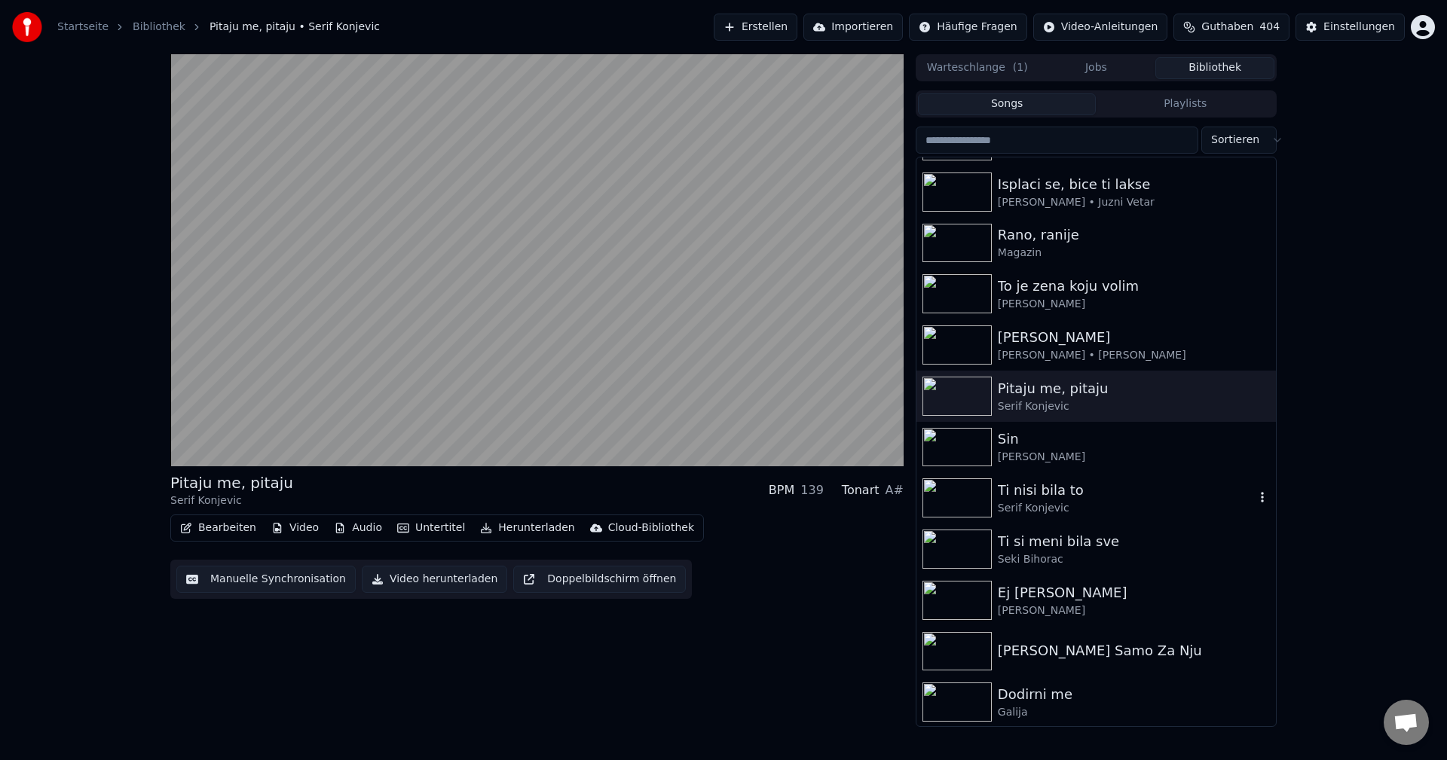
click at [966, 500] on img at bounding box center [956, 498] width 69 height 39
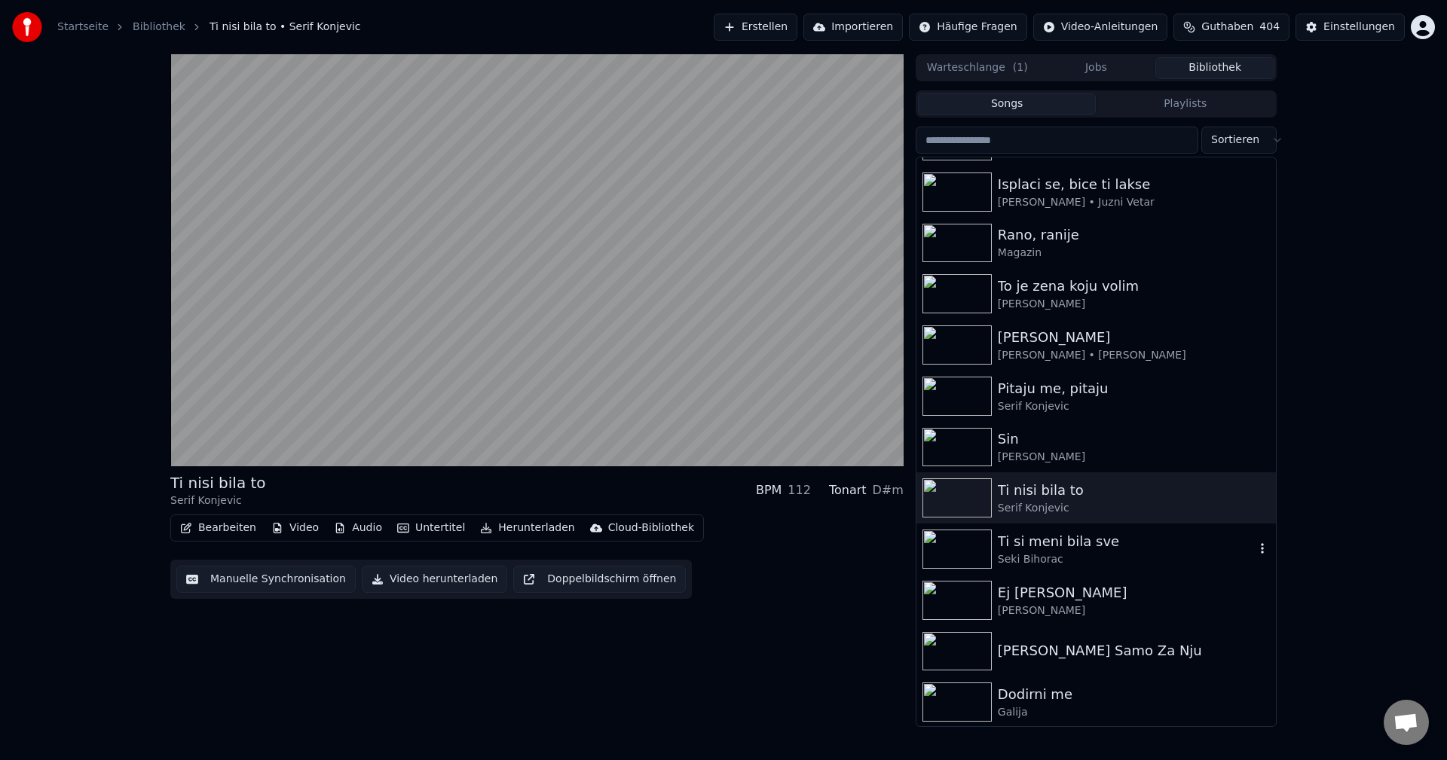
click at [966, 551] on img at bounding box center [956, 549] width 69 height 39
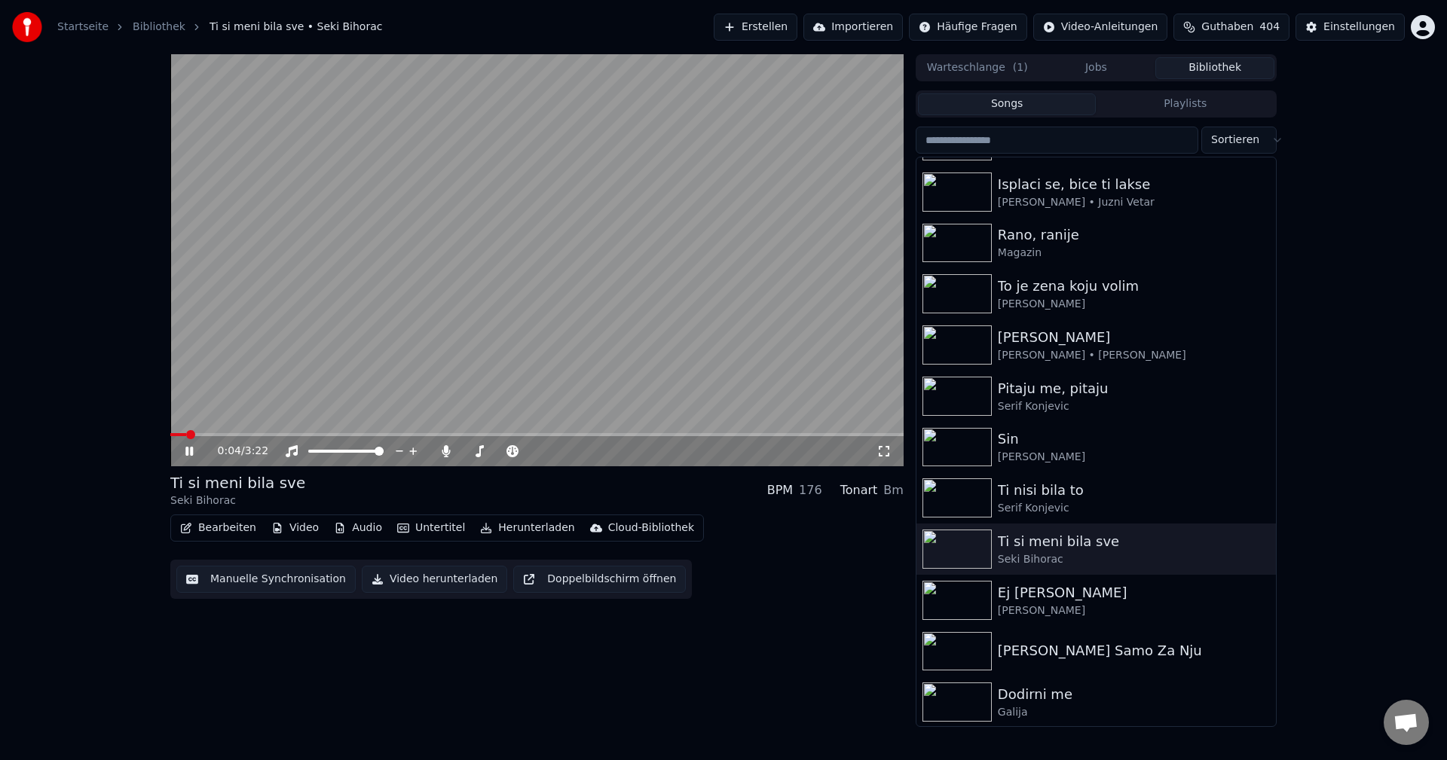
click at [226, 431] on video at bounding box center [536, 260] width 733 height 412
click at [232, 433] on span at bounding box center [536, 434] width 733 height 3
click at [374, 397] on video at bounding box center [536, 260] width 733 height 412
click at [286, 435] on span at bounding box center [536, 434] width 733 height 3
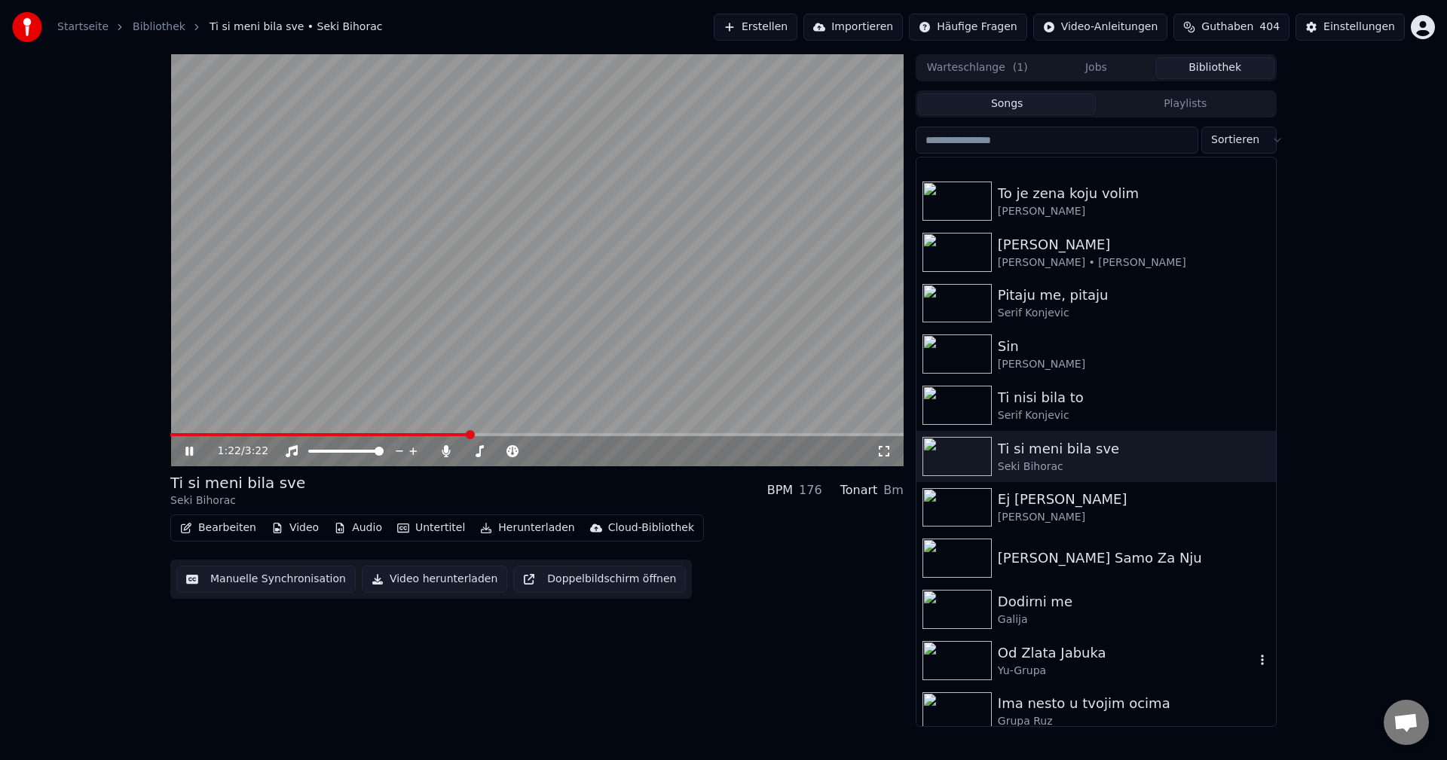
scroll to position [678, 0]
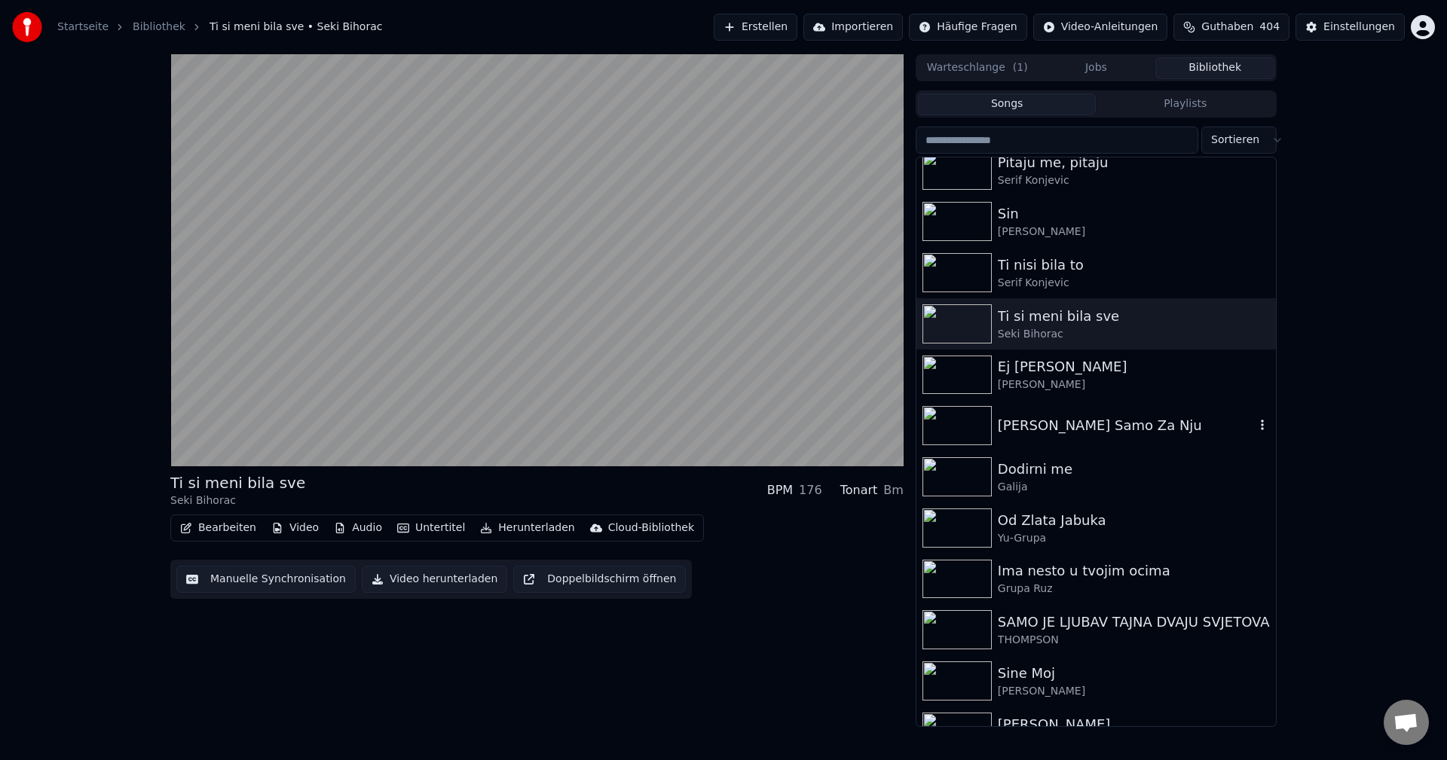
click at [936, 420] on img at bounding box center [956, 425] width 69 height 39
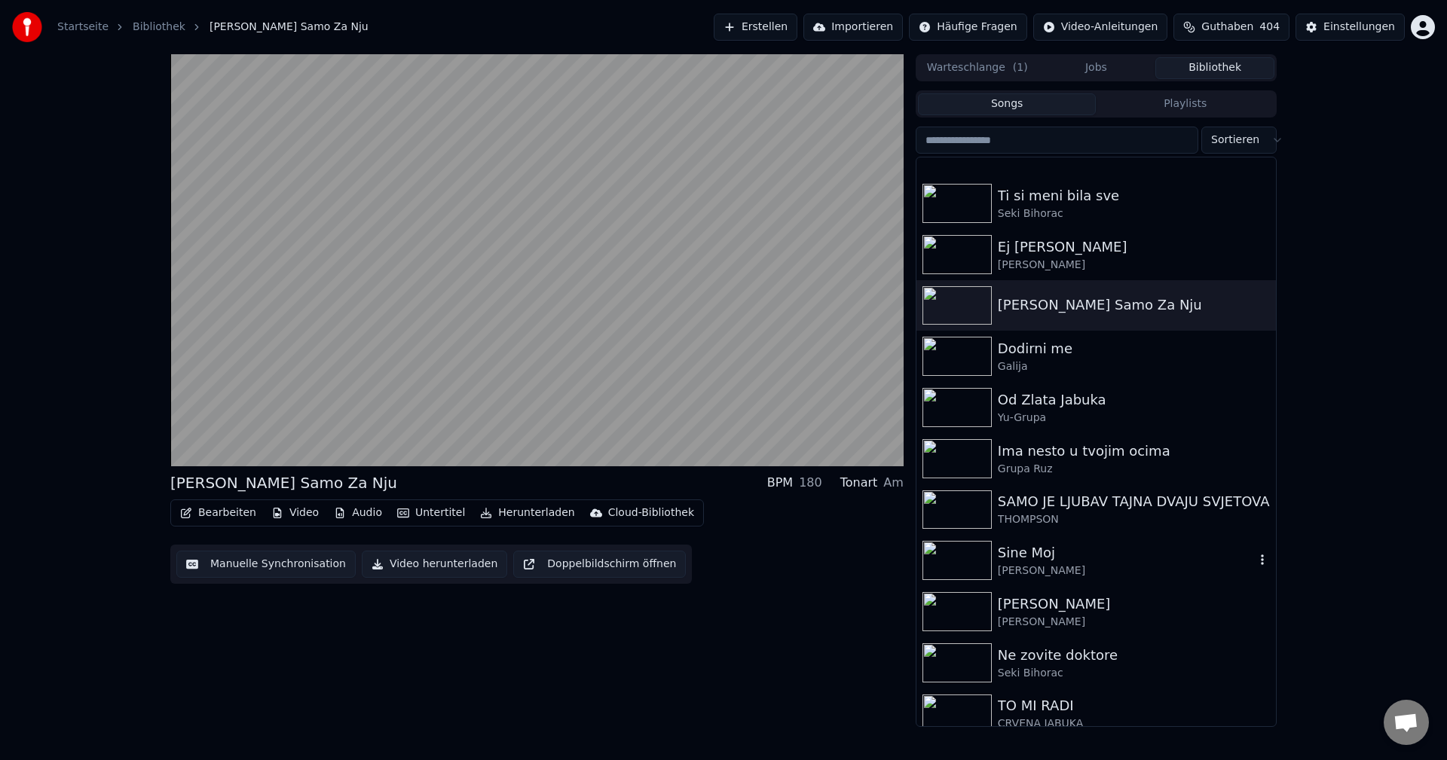
scroll to position [980, 0]
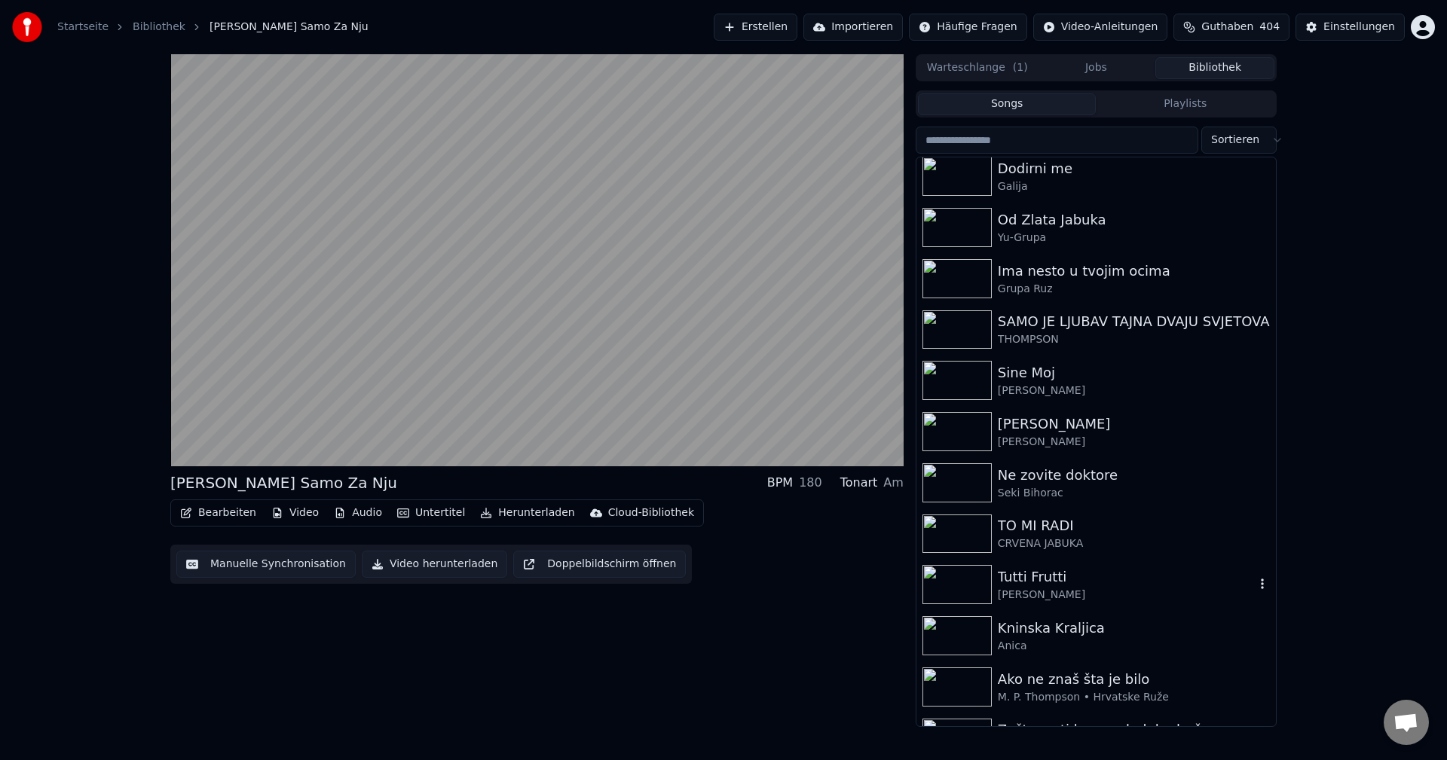
click at [956, 582] on img at bounding box center [956, 584] width 69 height 39
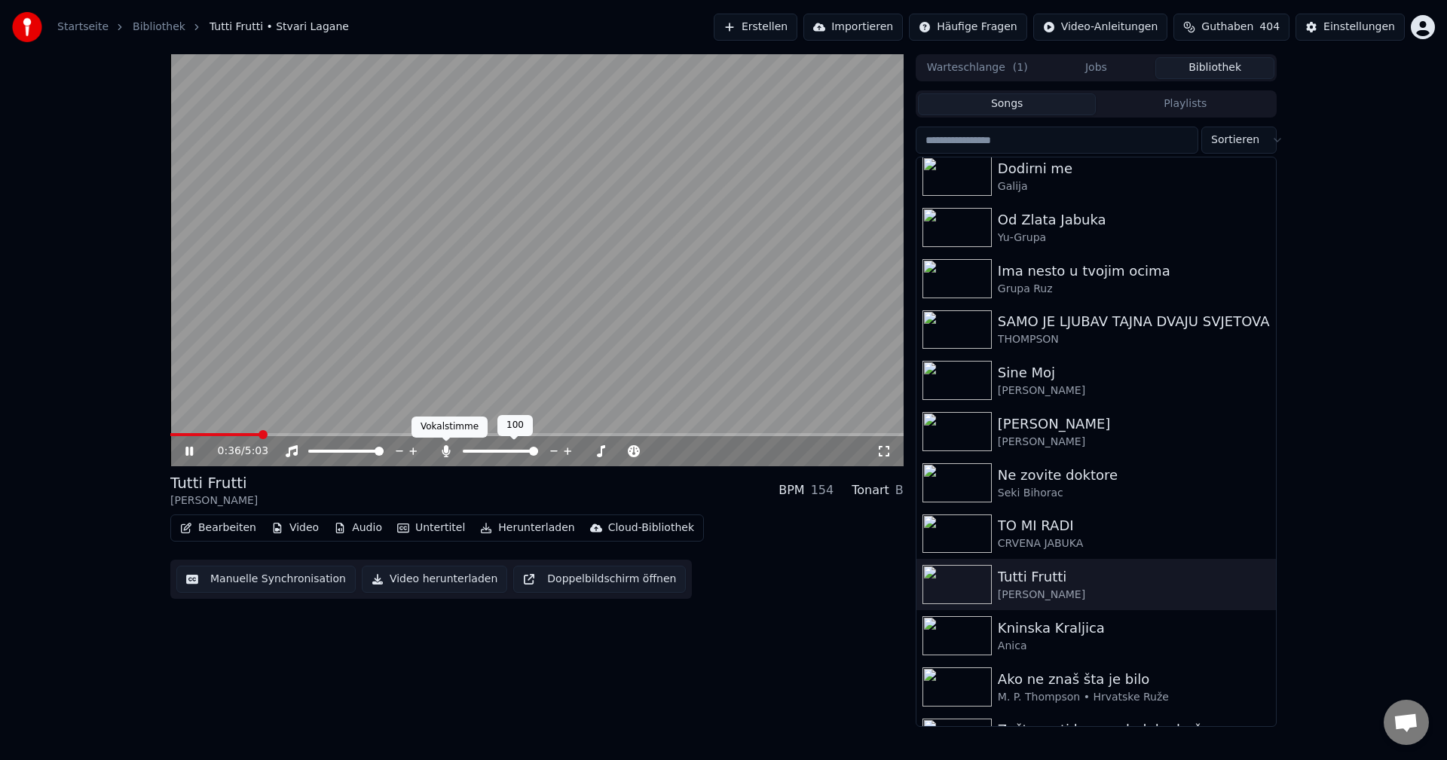
click at [443, 453] on icon at bounding box center [446, 451] width 15 height 12
click at [225, 435] on span at bounding box center [198, 434] width 56 height 3
click at [181, 434] on span at bounding box center [332, 434] width 324 height 3
click at [215, 433] on span at bounding box center [233, 434] width 127 height 3
click at [228, 433] on span at bounding box center [536, 434] width 733 height 3
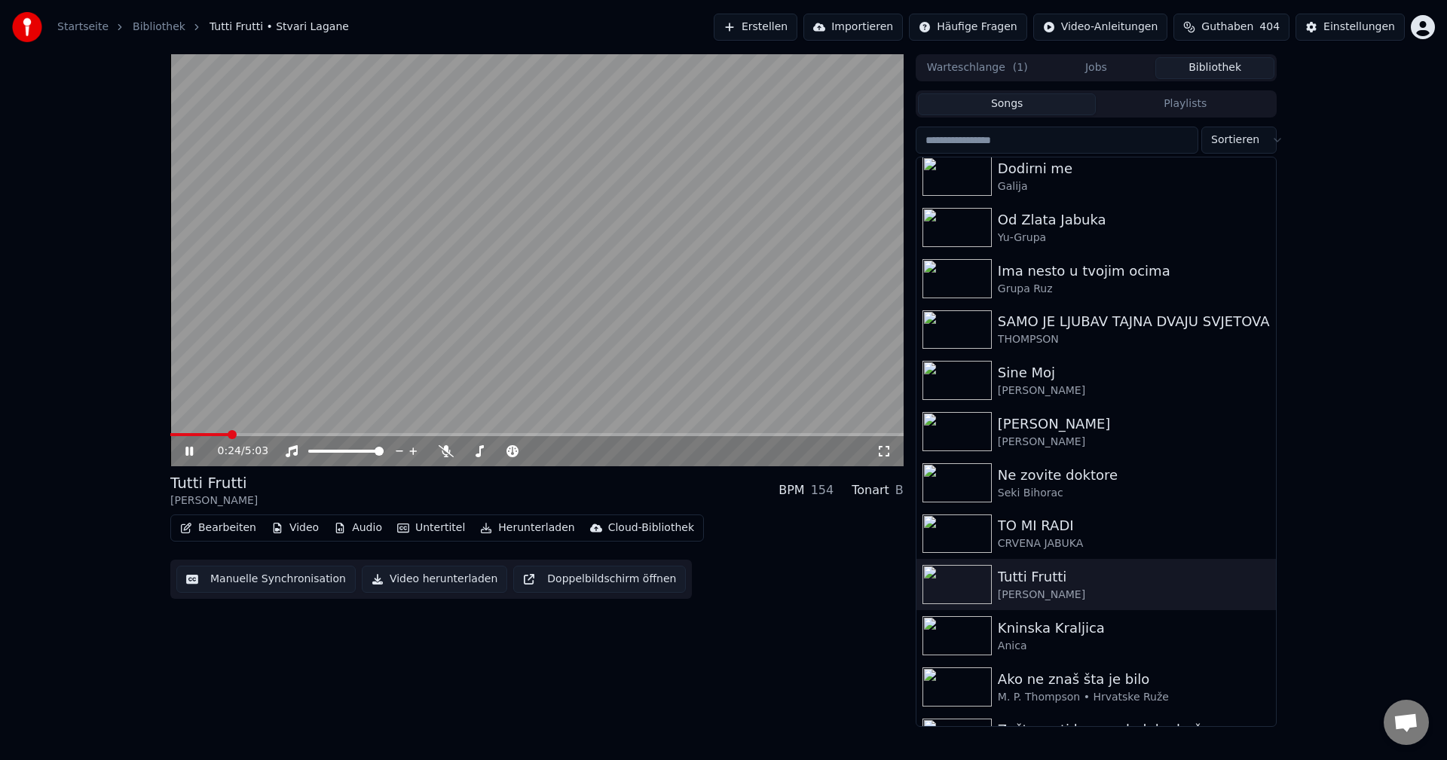
click at [228, 433] on span at bounding box center [199, 434] width 58 height 3
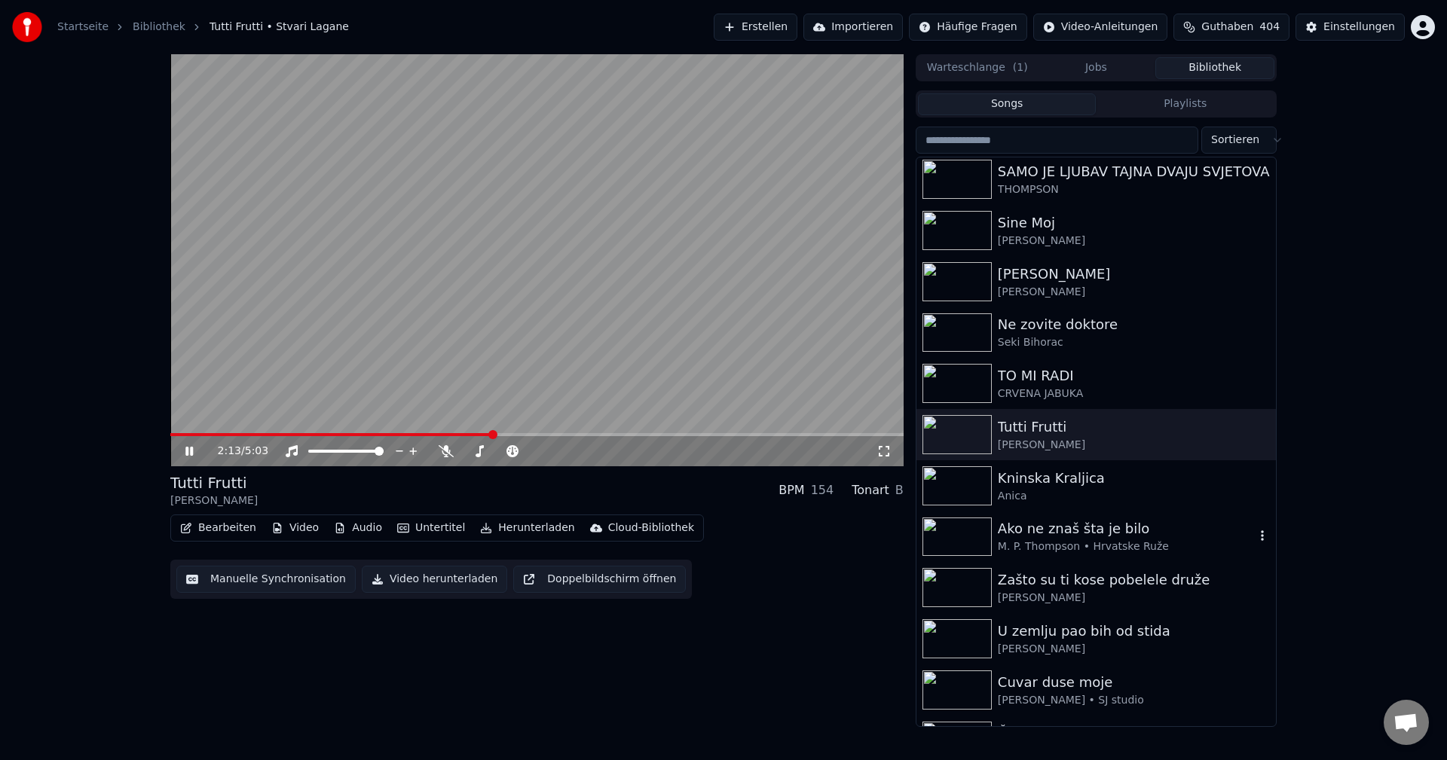
click at [959, 540] on img at bounding box center [956, 537] width 69 height 39
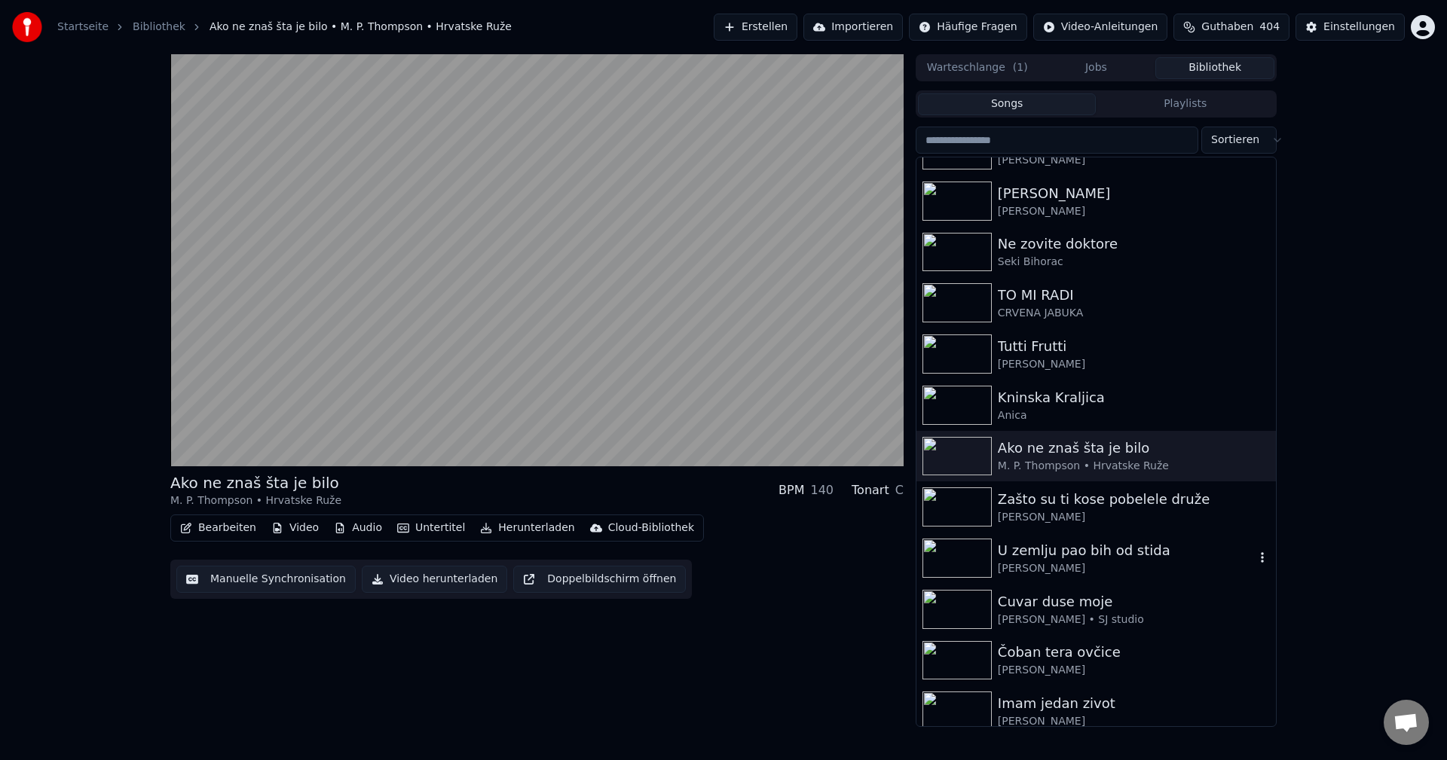
scroll to position [1281, 0]
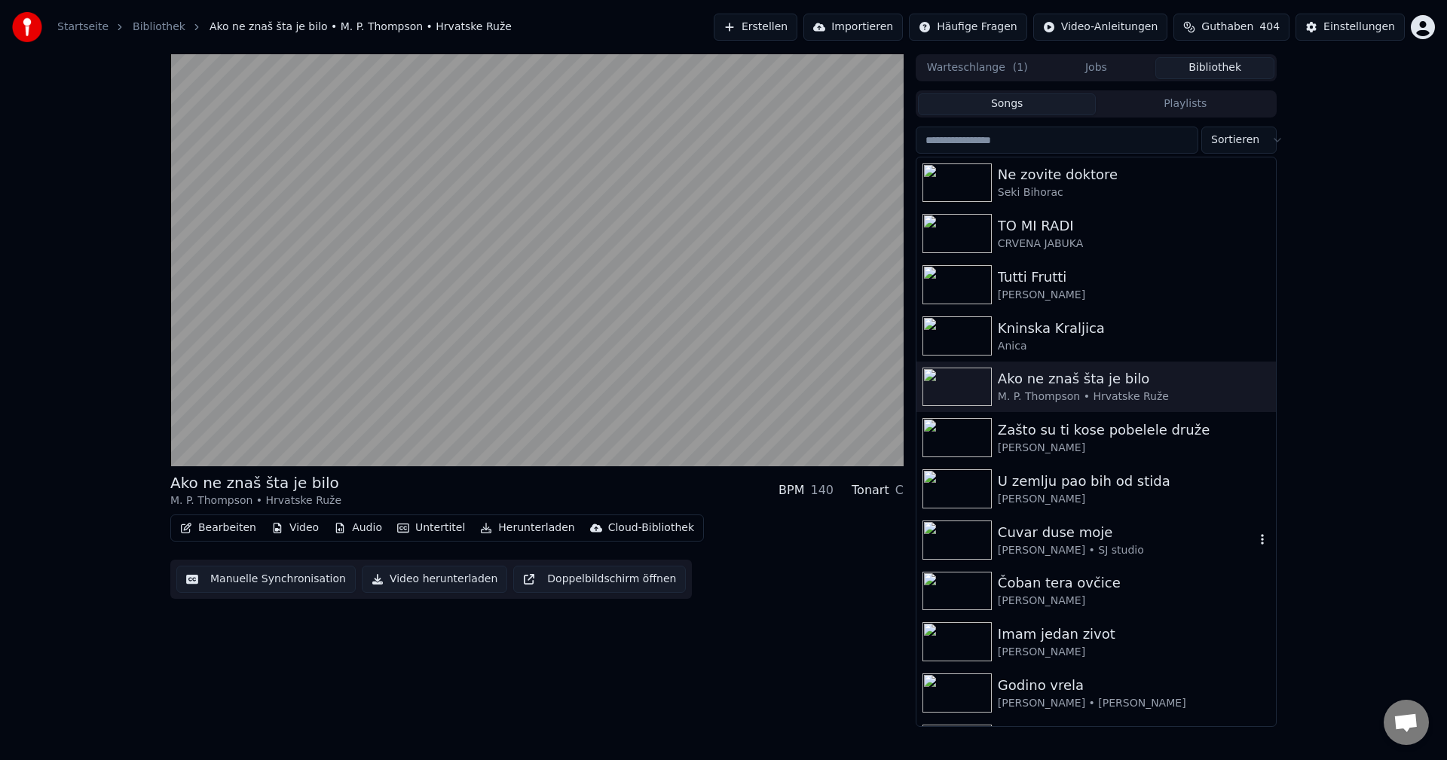
drag, startPoint x: 957, startPoint y: 539, endPoint x: 982, endPoint y: 538, distance: 24.9
click at [957, 538] on img at bounding box center [956, 540] width 69 height 39
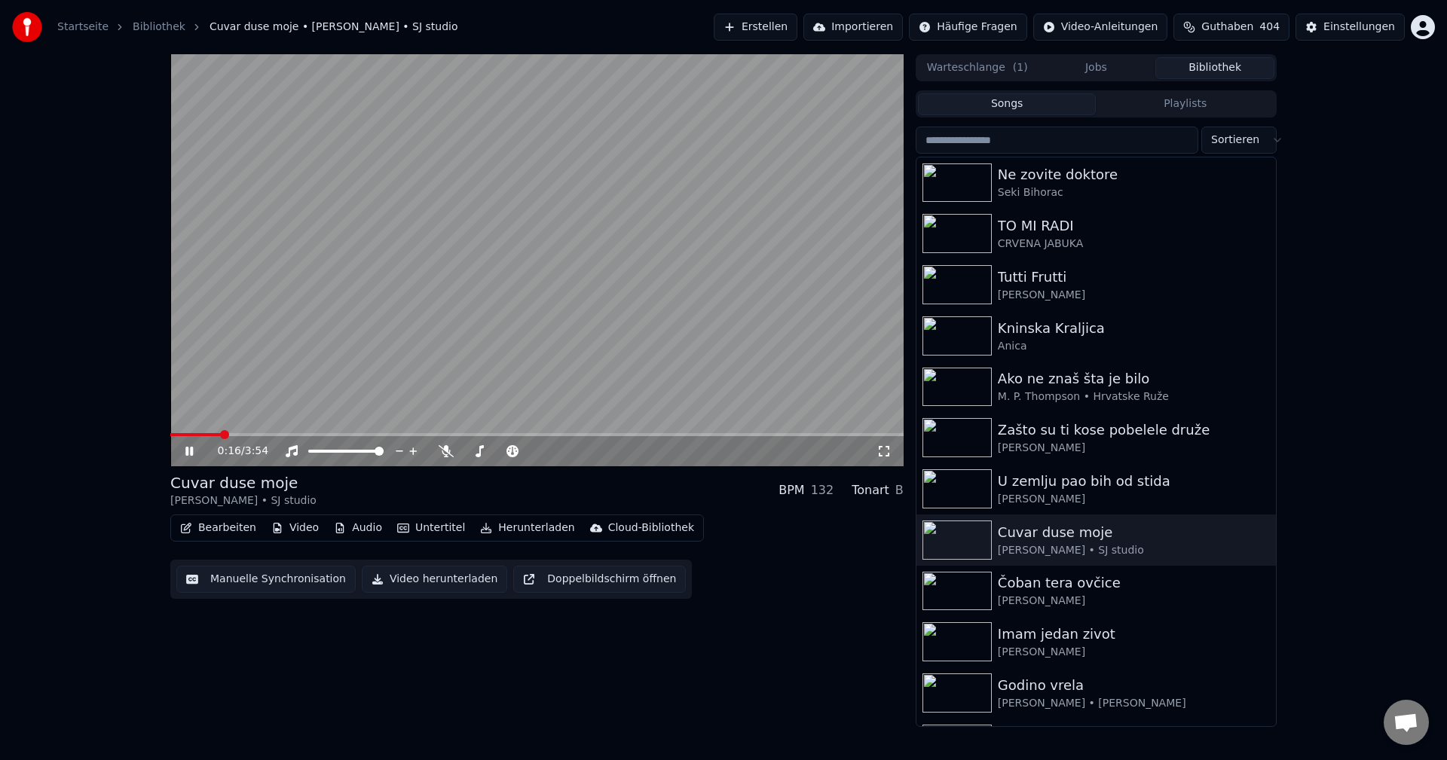
click at [221, 435] on span at bounding box center [195, 434] width 50 height 3
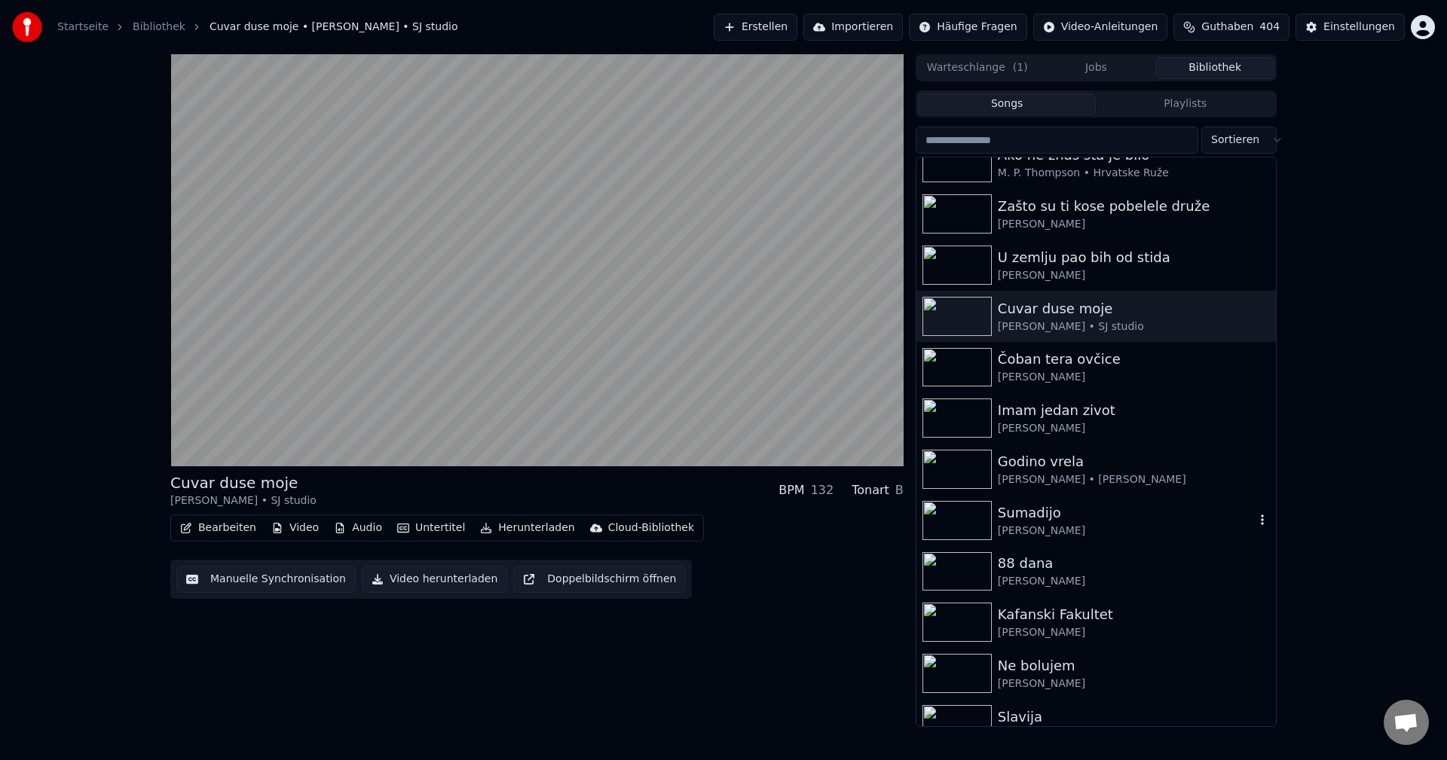
scroll to position [1507, 0]
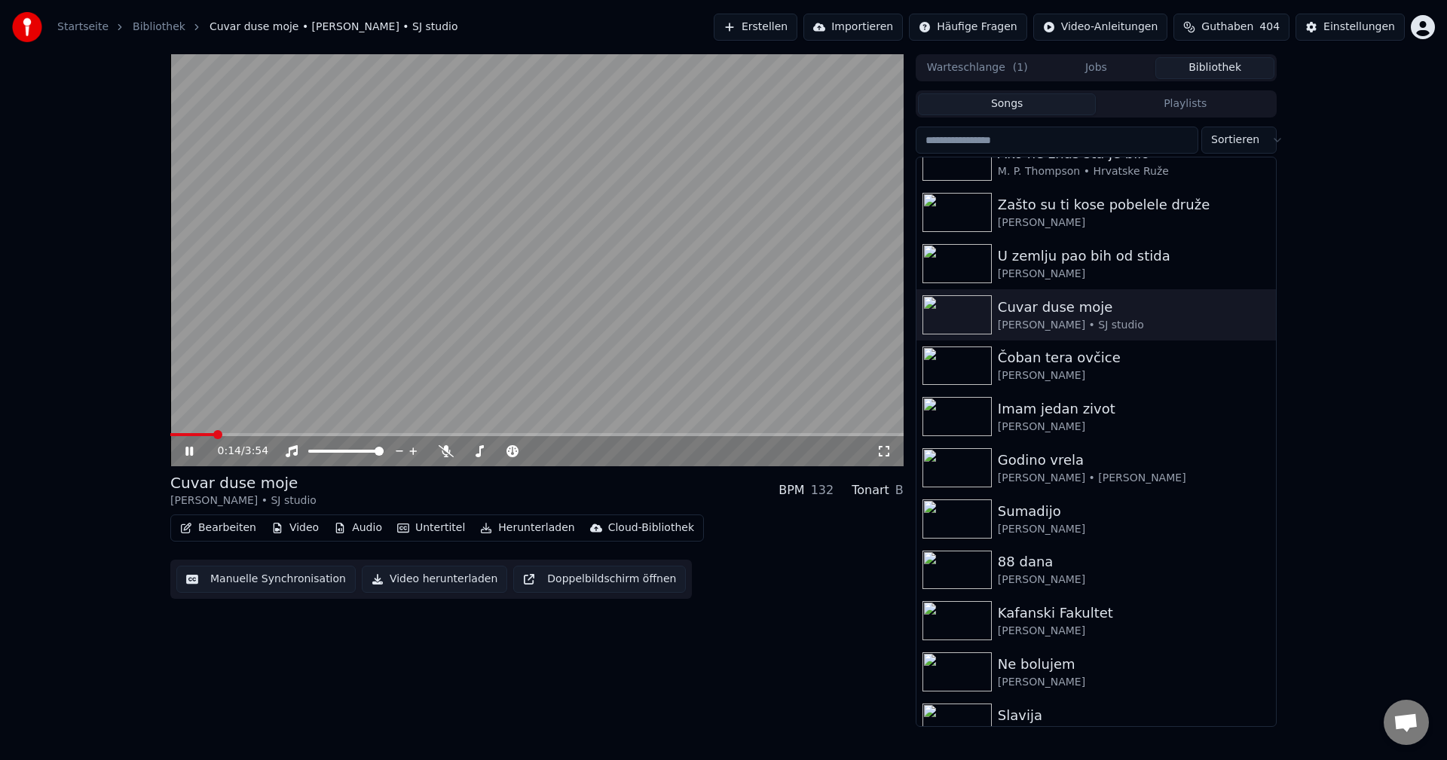
click at [246, 433] on span at bounding box center [536, 434] width 733 height 3
click at [230, 436] on span at bounding box center [200, 434] width 60 height 3
click at [222, 436] on span at bounding box center [203, 434] width 67 height 3
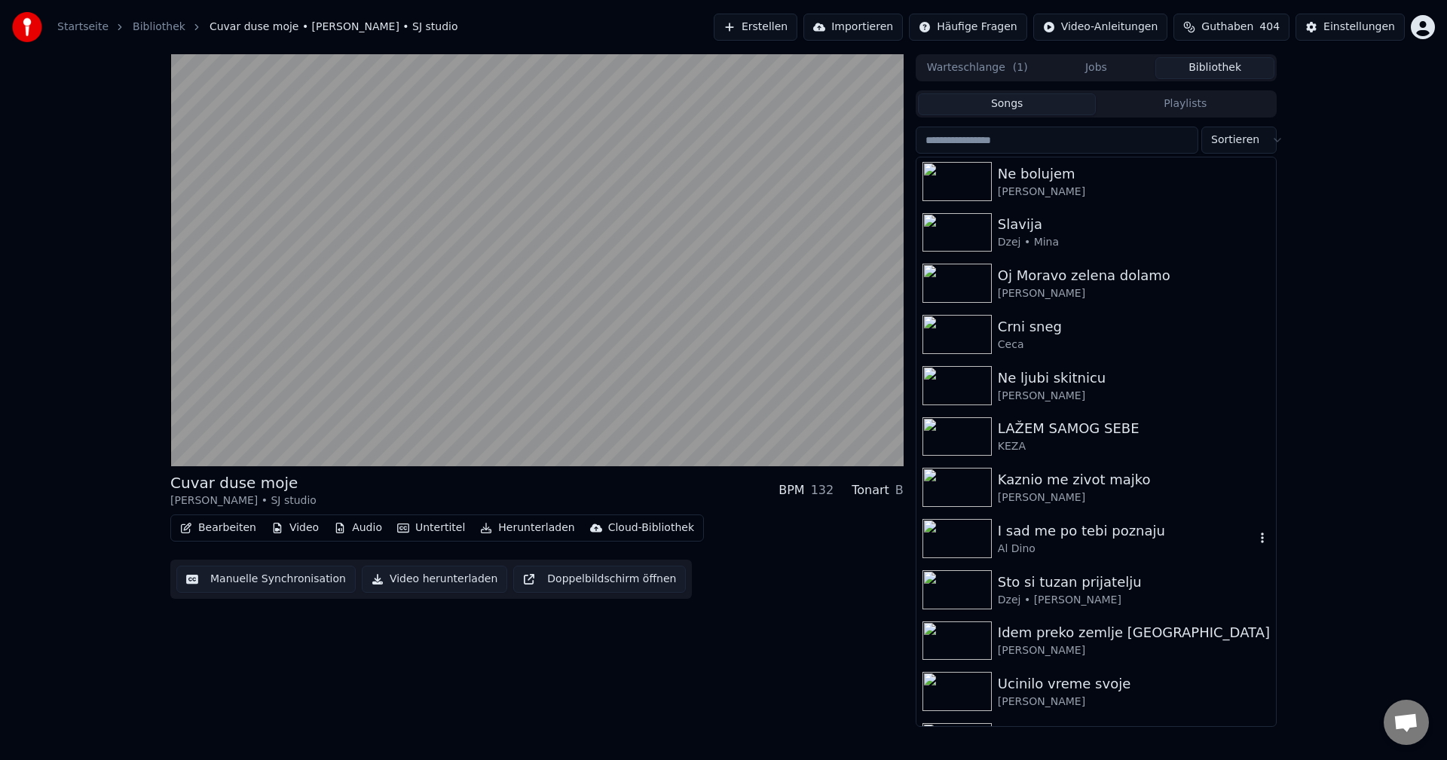
scroll to position [2110, 0]
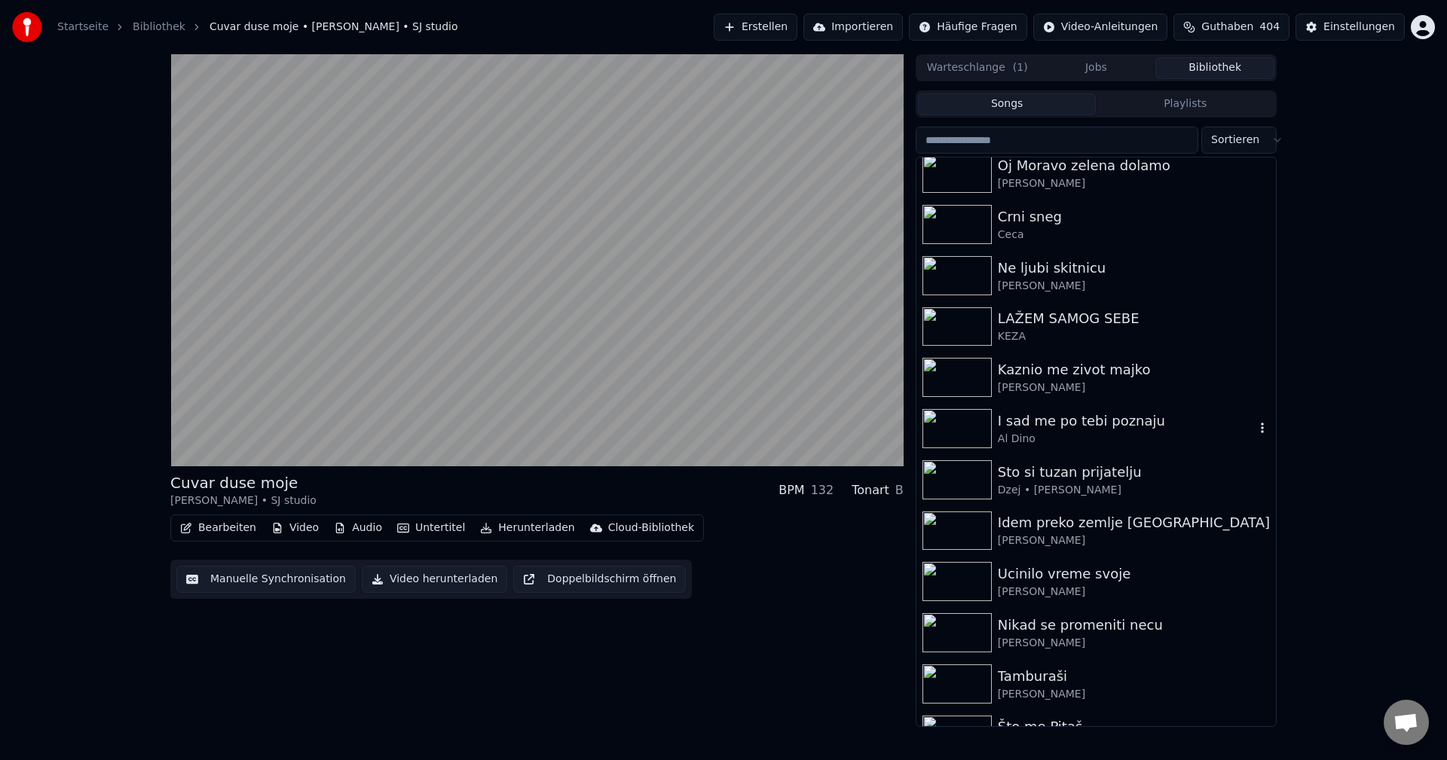
click at [971, 426] on img at bounding box center [956, 428] width 69 height 39
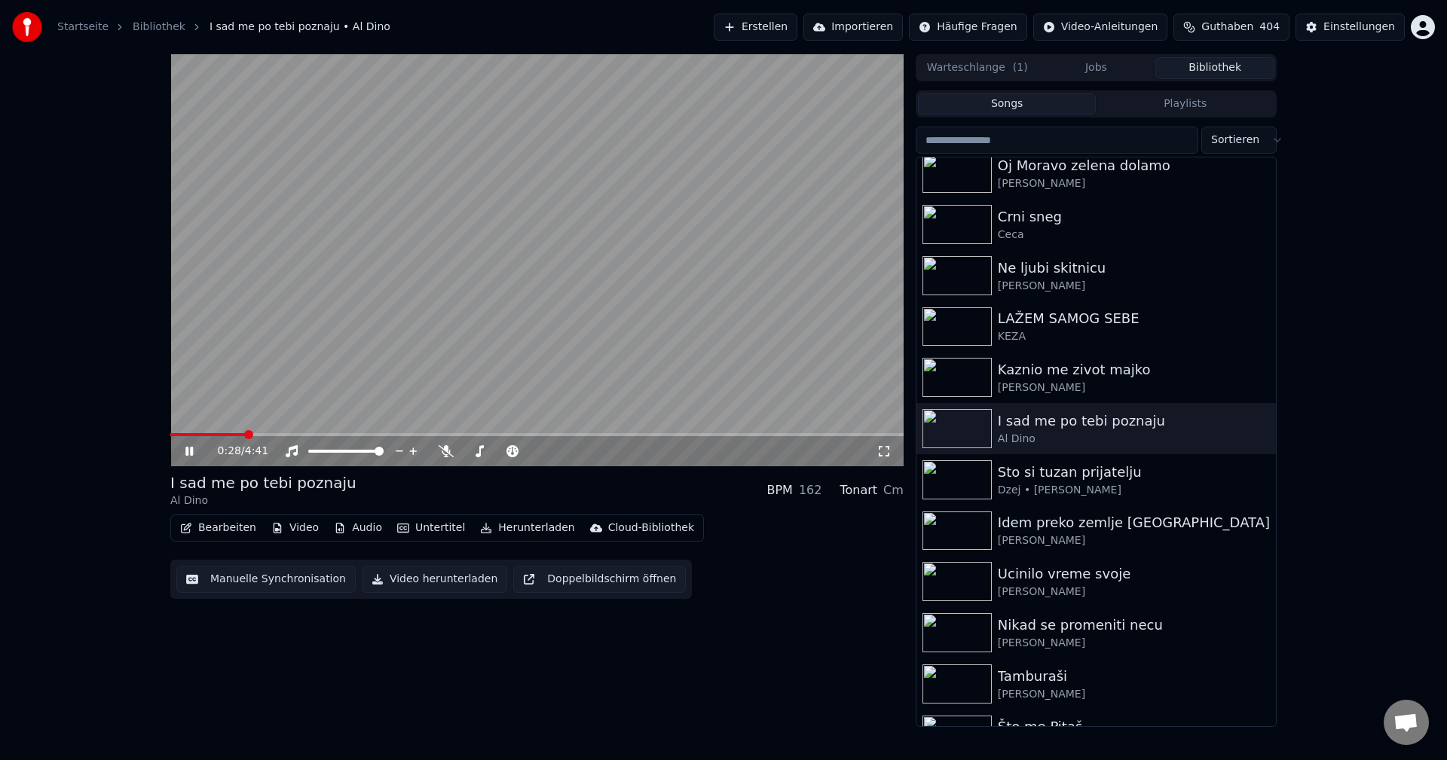
click at [207, 433] on video at bounding box center [536, 260] width 733 height 412
click at [213, 436] on span at bounding box center [207, 434] width 75 height 3
click at [668, 295] on video at bounding box center [536, 260] width 733 height 412
click at [212, 434] on span at bounding box center [190, 434] width 41 height 3
click at [543, 355] on video at bounding box center [536, 260] width 733 height 412
